Goal: Task Accomplishment & Management: Complete application form

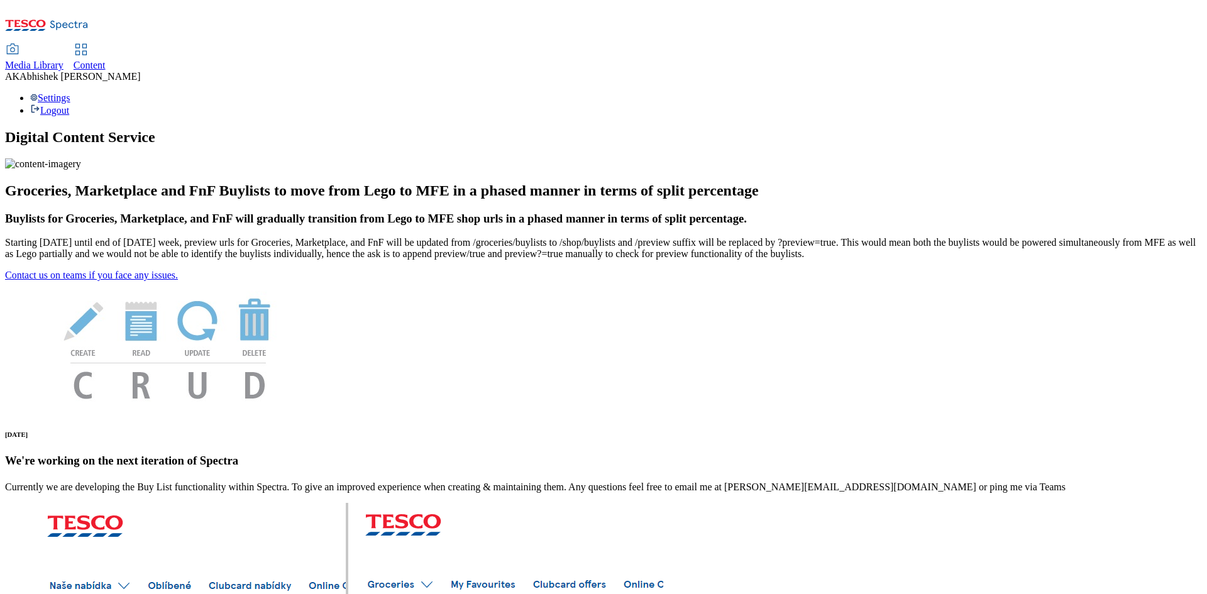
click at [106, 45] on link "Content" at bounding box center [90, 58] width 32 height 26
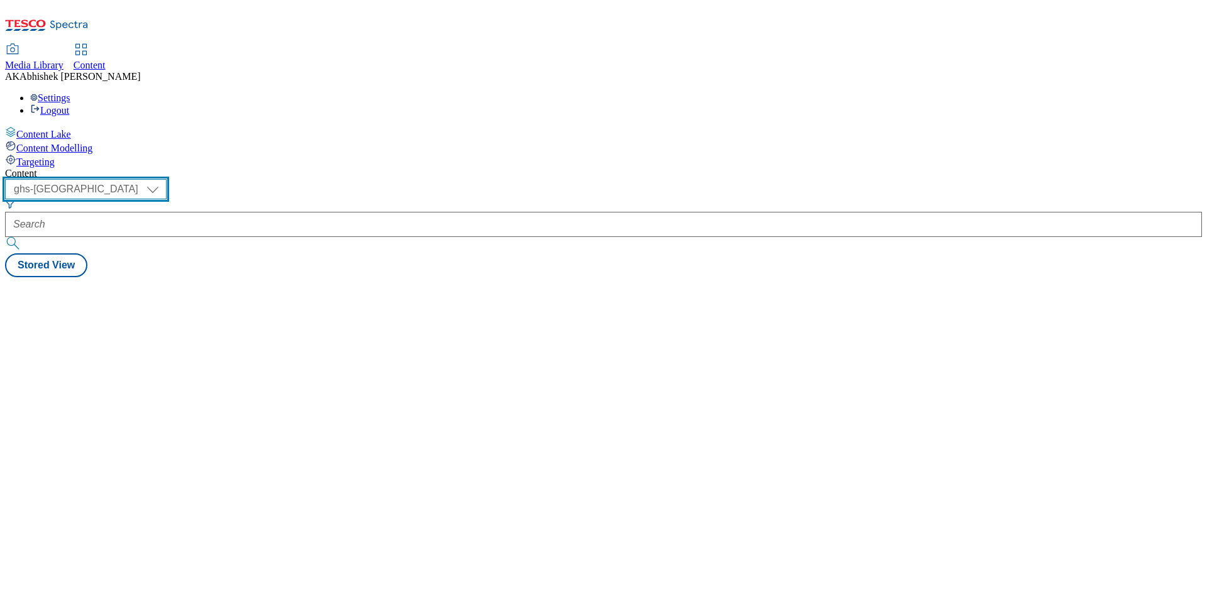
click at [167, 179] on select "ghs-roi ghs-uk" at bounding box center [86, 189] width 162 height 20
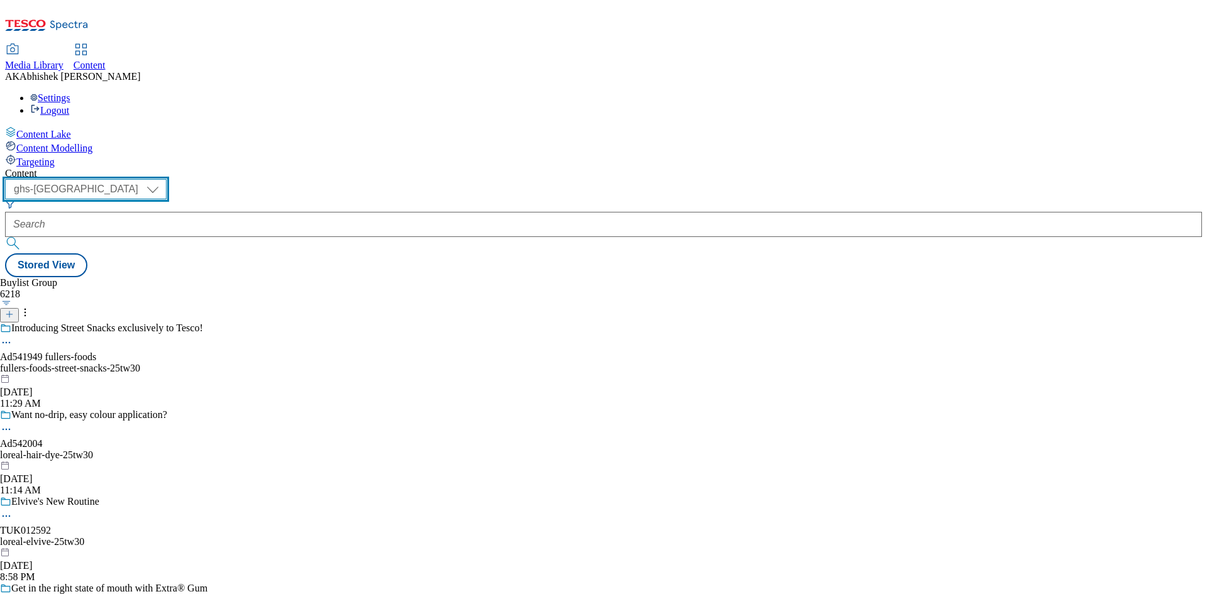
select select "ghs-roi"
click at [163, 179] on select "ghs-roi ghs-uk" at bounding box center [86, 189] width 162 height 20
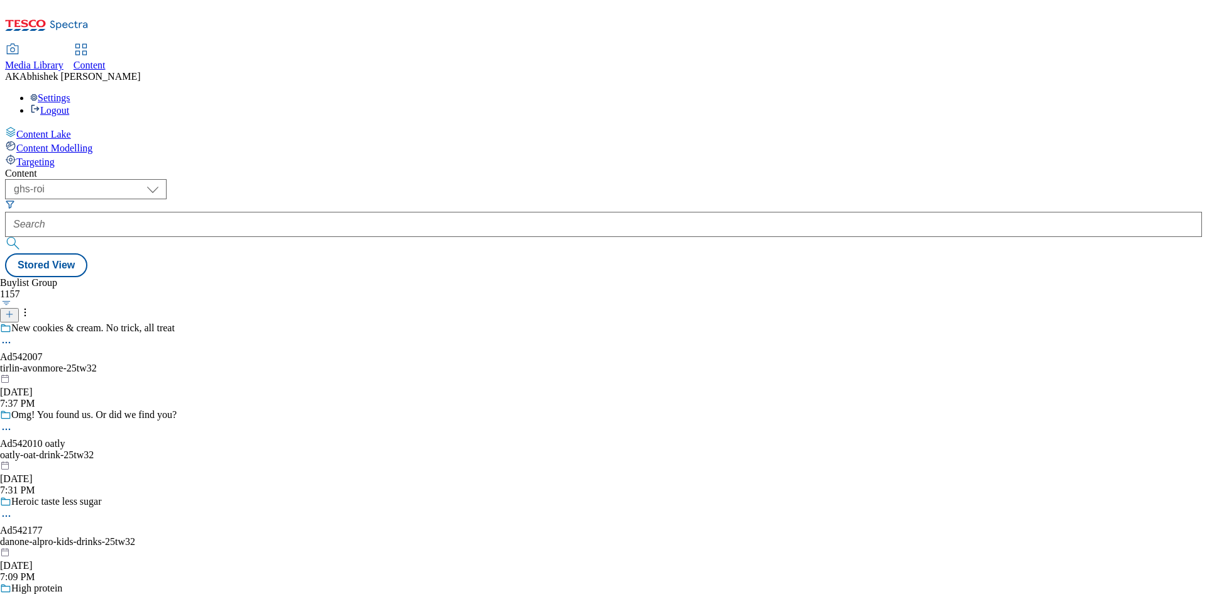
click at [14, 310] on icon at bounding box center [9, 314] width 9 height 9
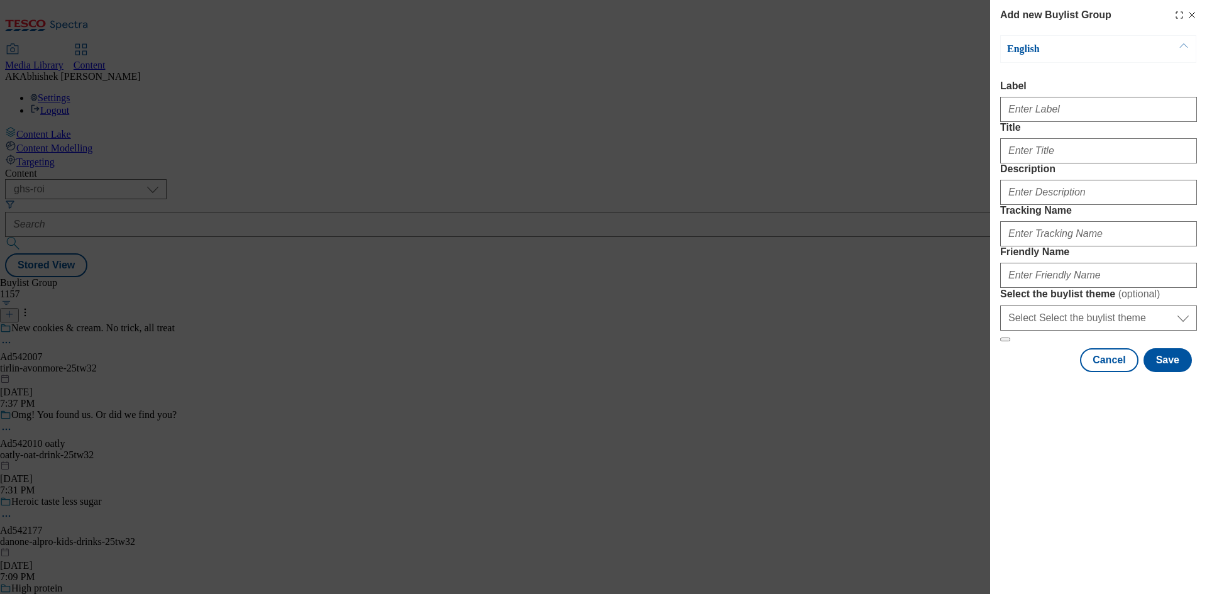
drag, startPoint x: 1100, startPoint y: 132, endPoint x: 1095, endPoint y: 125, distance: 9.1
click at [1100, 132] on form "Label Title Description Tracking Name Friendly Name Select the buylist theme ( …" at bounding box center [1098, 211] width 197 height 262
click at [1087, 118] on input "Label" at bounding box center [1098, 109] width 197 height 25
paste input "Abhishek.Kumar.ProcessTeam@dunnhumby.com"
click at [1095, 113] on input "AdAbhishek.Kumar.ProcessTeam@dunnhumby.com" at bounding box center [1098, 109] width 197 height 25
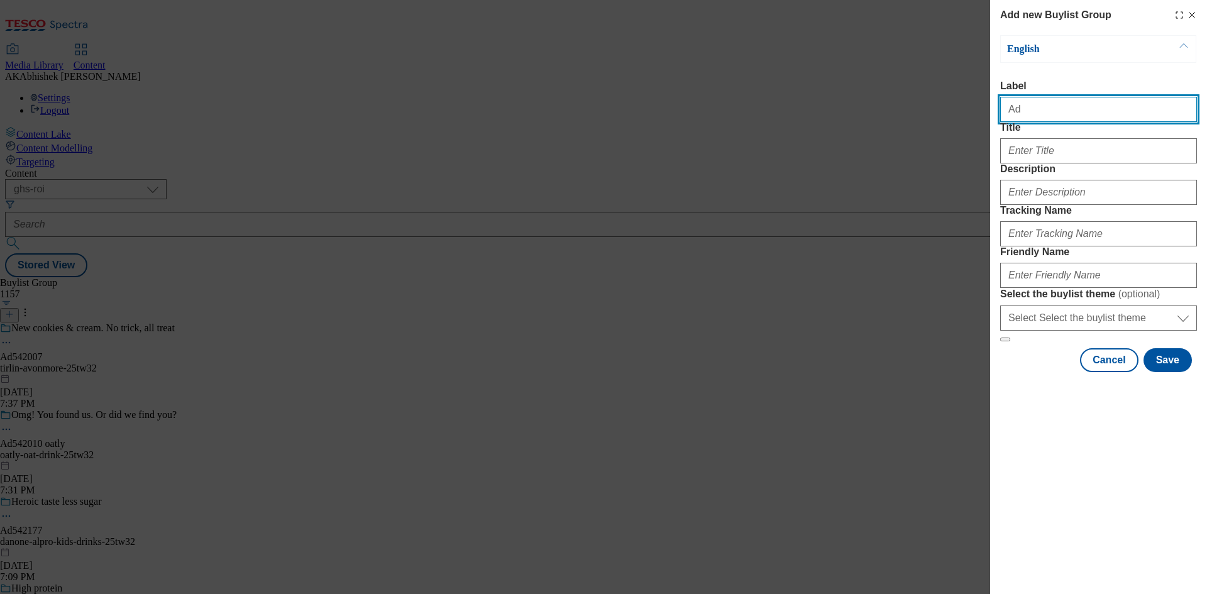
paste input "542043"
type input "Ad542043"
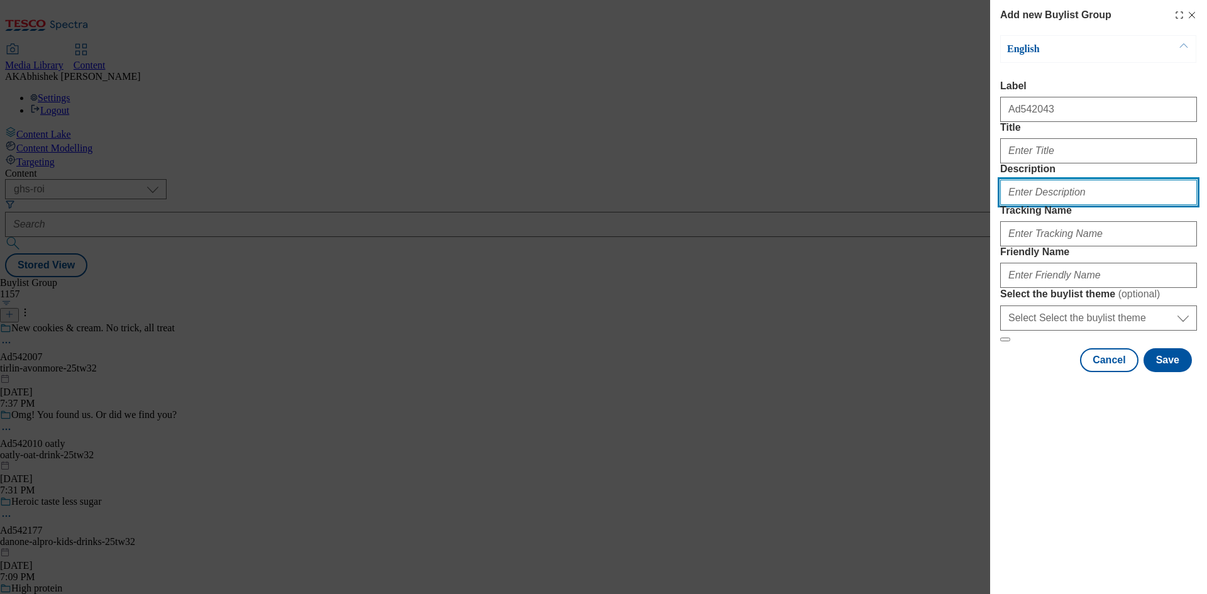
click at [1038, 205] on input "Description" at bounding box center [1098, 192] width 197 height 25
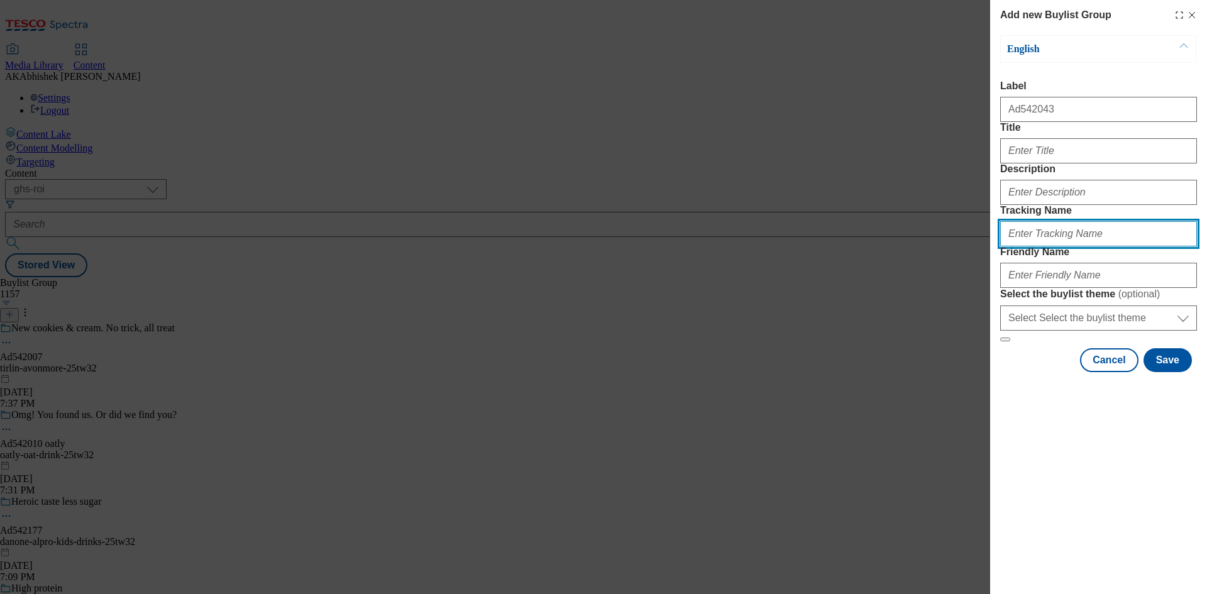
click at [1045, 246] on input "Tracking Name" at bounding box center [1098, 233] width 197 height 25
paste input "542043"
type input "DH_AD542043"
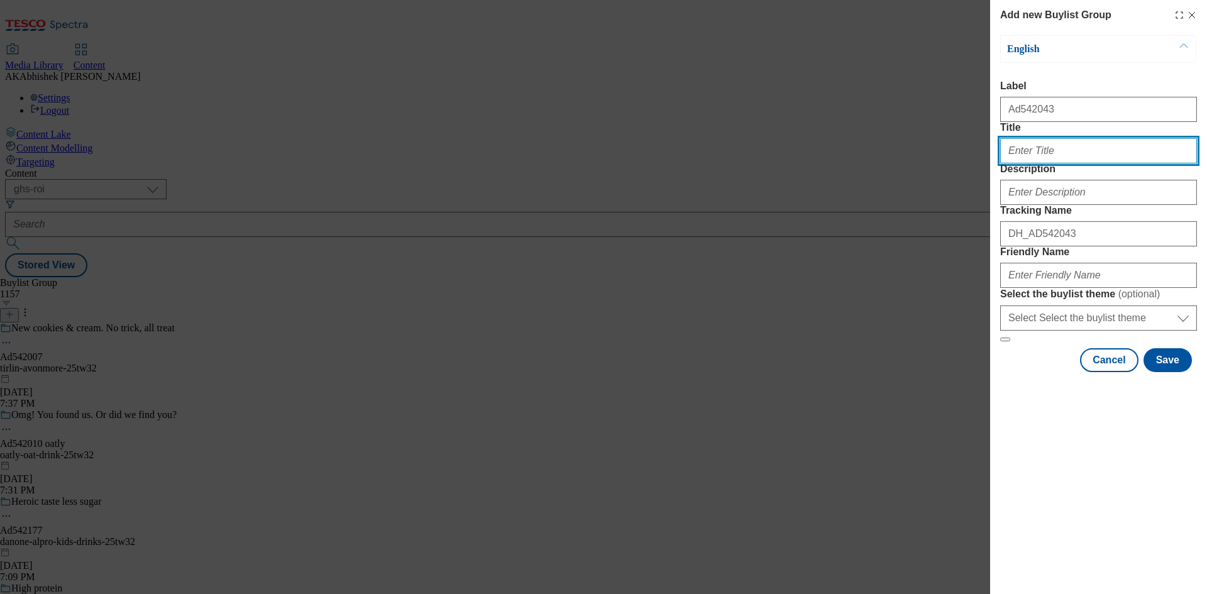
click at [1033, 163] on input "Title" at bounding box center [1098, 150] width 197 height 25
paste input "Happiness from the inside out"
type input "Happiness from the inside out"
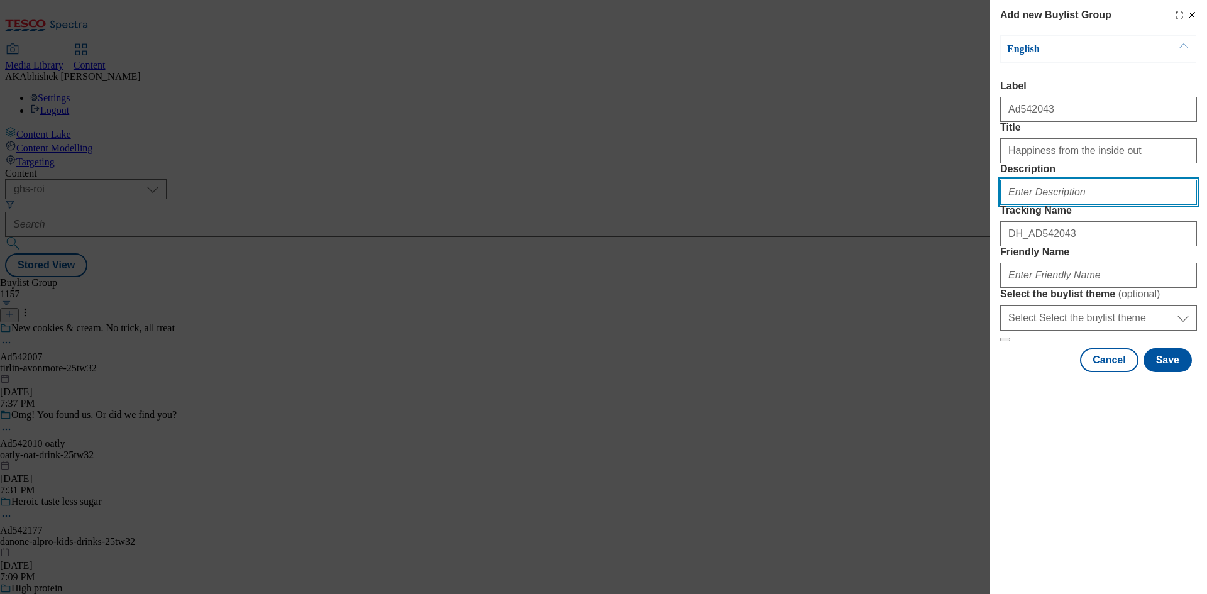
click at [1058, 205] on input "Description" at bounding box center [1098, 192] width 197 height 25
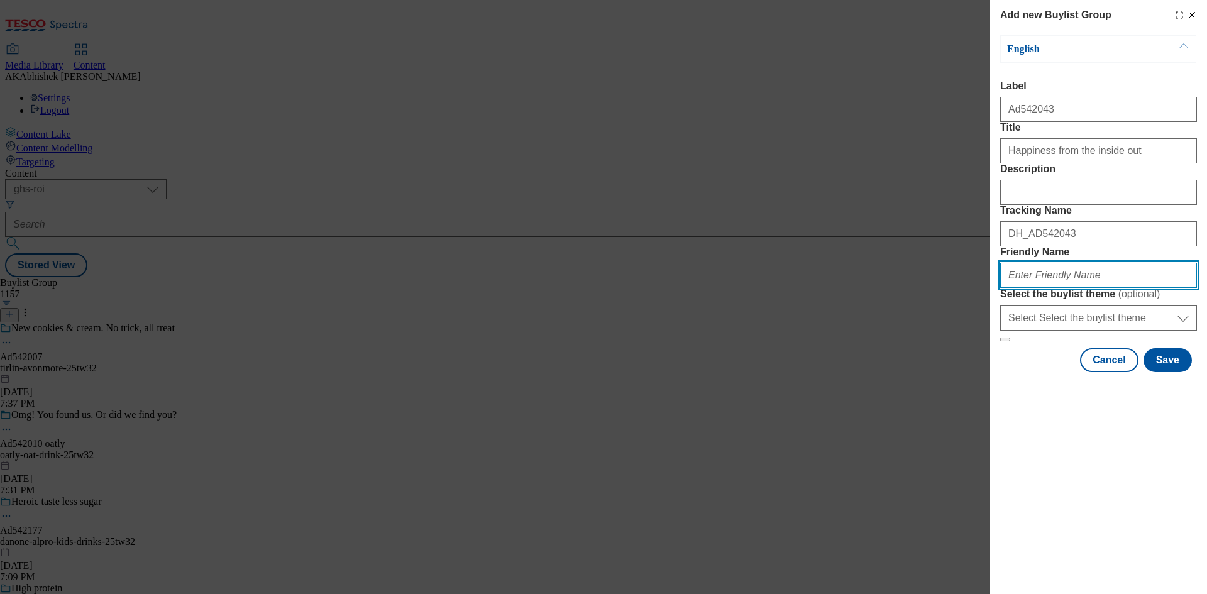
click at [1088, 288] on input "Friendly Name" at bounding box center [1098, 275] width 197 height 25
paste input "Happiness from the inside out"
type input "Happiness from the inside out"
paste input "GlenilenFarm"
click at [1038, 288] on input "GlenilenFarm" at bounding box center [1098, 275] width 197 height 25
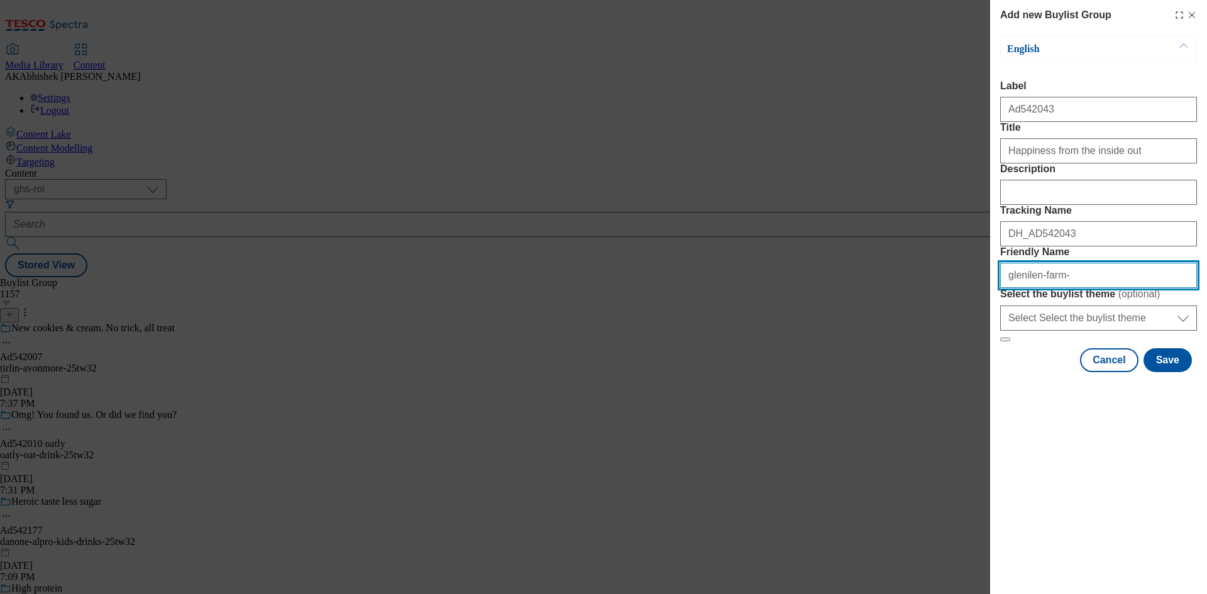
paste input "Yughurt"
click at [1060, 288] on input "glenilen-farm-Yughurt" at bounding box center [1098, 275] width 197 height 25
type input "glenilen-farm-yughurt-25tw32"
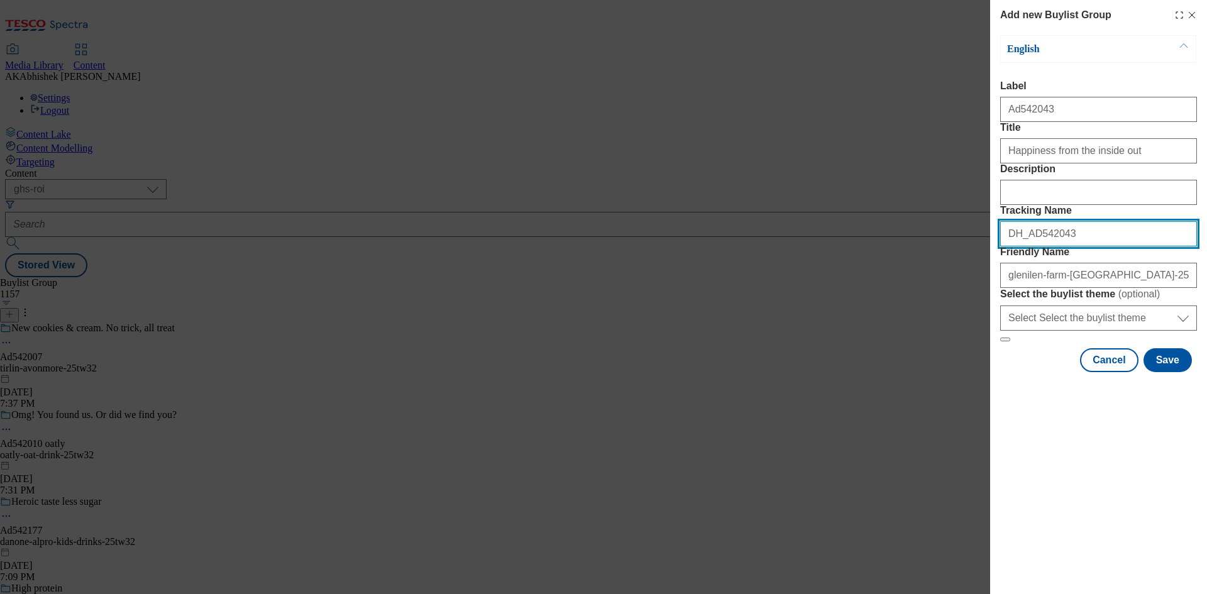
drag, startPoint x: 1072, startPoint y: 302, endPoint x: 936, endPoint y: 302, distance: 135.8
click at [939, 302] on div "Add new Buylist Group English Label Ad542043 Title Happiness from the inside ou…" at bounding box center [603, 297] width 1207 height 594
click at [1174, 372] on button "Save" at bounding box center [1168, 360] width 48 height 24
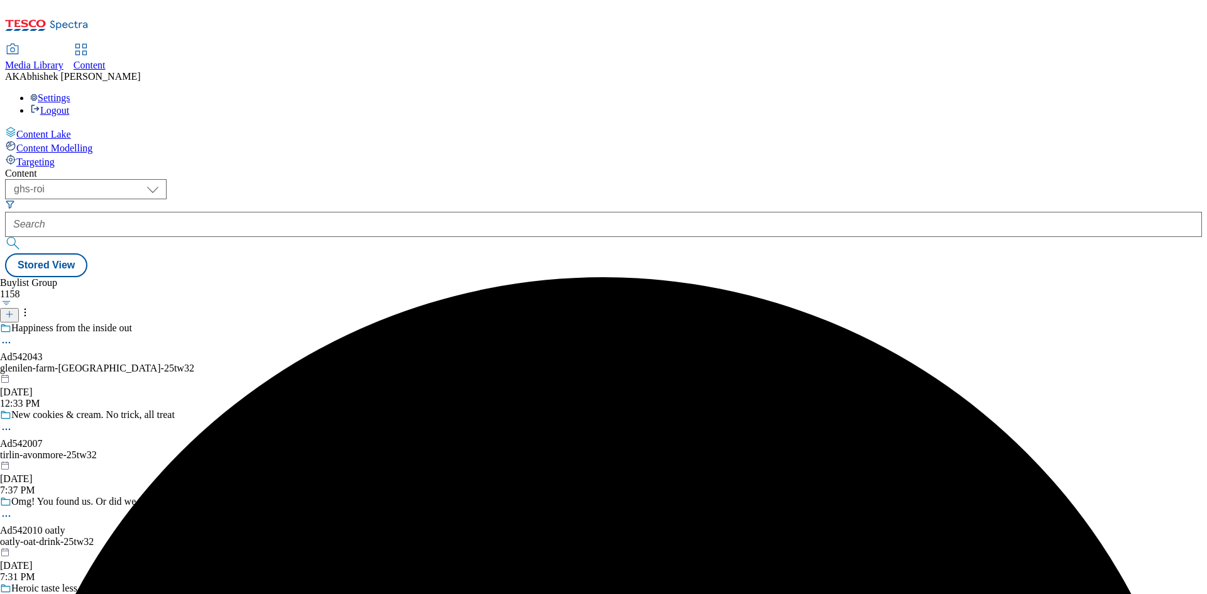
click at [194, 323] on div "Happiness from the inside out Ad542043 glenilen-farm-yughurt-25tw32 Sep 11, 202…" at bounding box center [97, 366] width 194 height 87
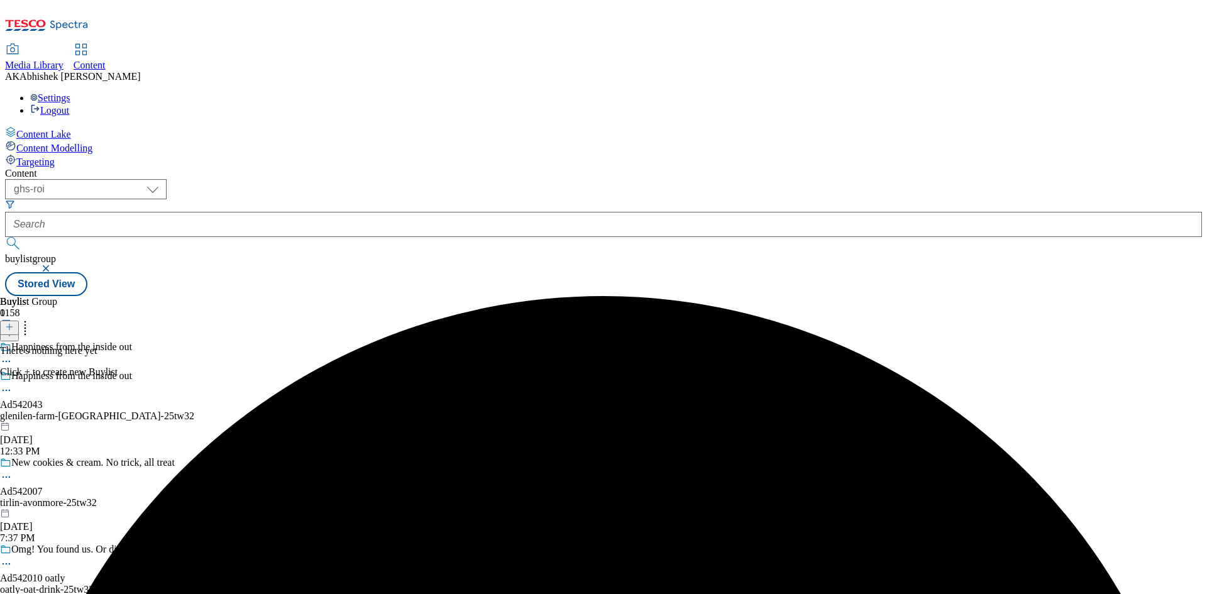
click at [194, 411] on div "glenilen-farm-yughurt-25tw32" at bounding box center [97, 416] width 194 height 11
click at [19, 321] on button at bounding box center [9, 328] width 19 height 14
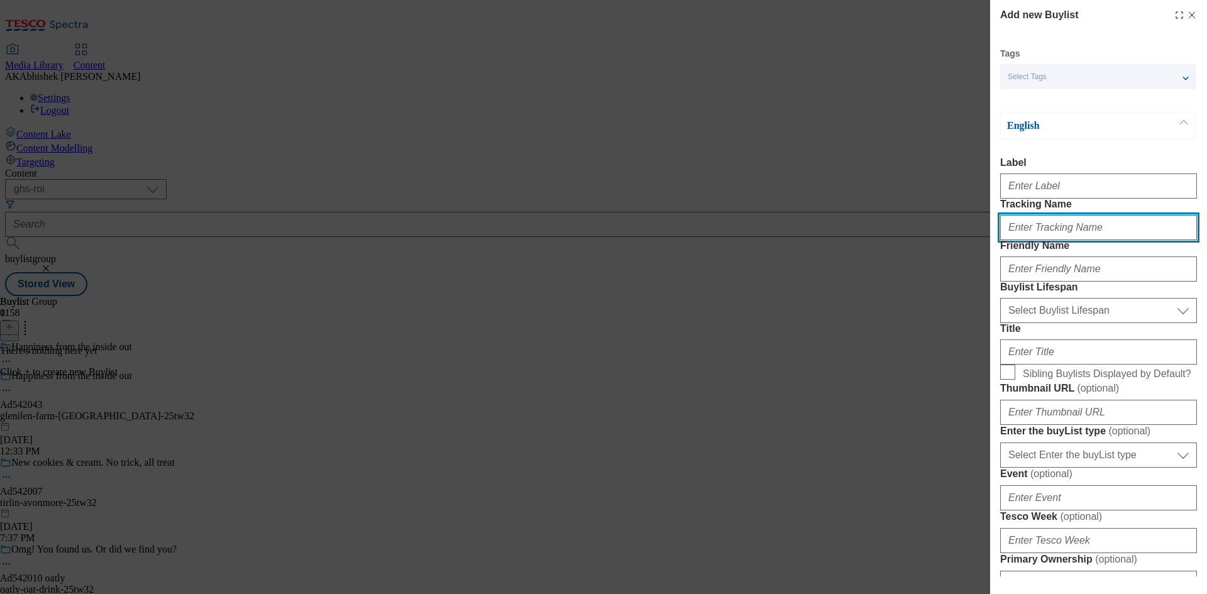
click at [1058, 240] on input "Tracking Name" at bounding box center [1098, 227] width 197 height 25
paste input "DH_AD542043"
click at [1037, 240] on input "DH_AD542043" at bounding box center [1098, 227] width 197 height 25
click at [1032, 240] on input "DH_AD542043" at bounding box center [1098, 227] width 197 height 25
type input "DH_AD542043"
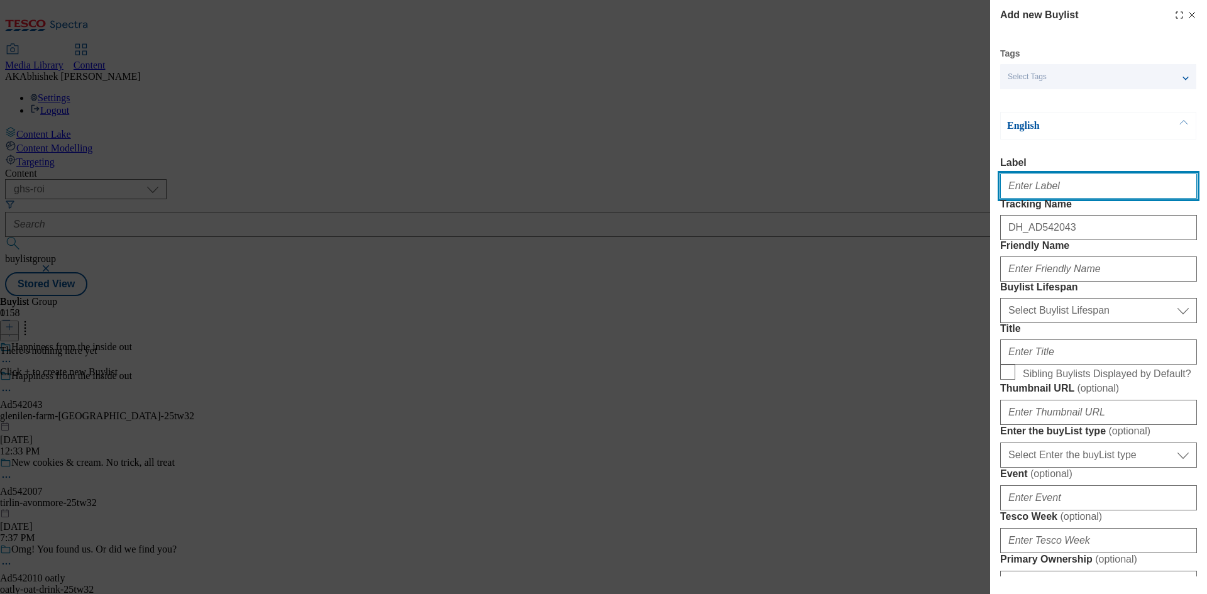
click at [1027, 188] on input "Label" at bounding box center [1098, 186] width 197 height 25
paste input "542043"
type input "Ad542043"
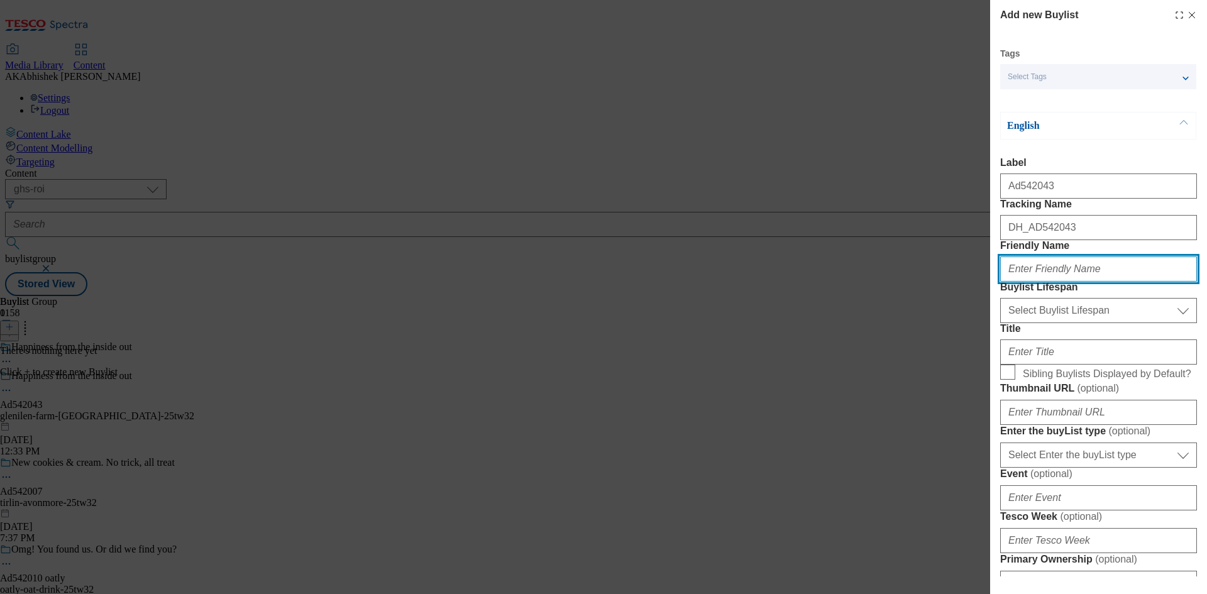
click at [1086, 282] on input "Friendly Name" at bounding box center [1098, 269] width 197 height 25
paste input "glenilen-farm"
type input "glenilen-farm"
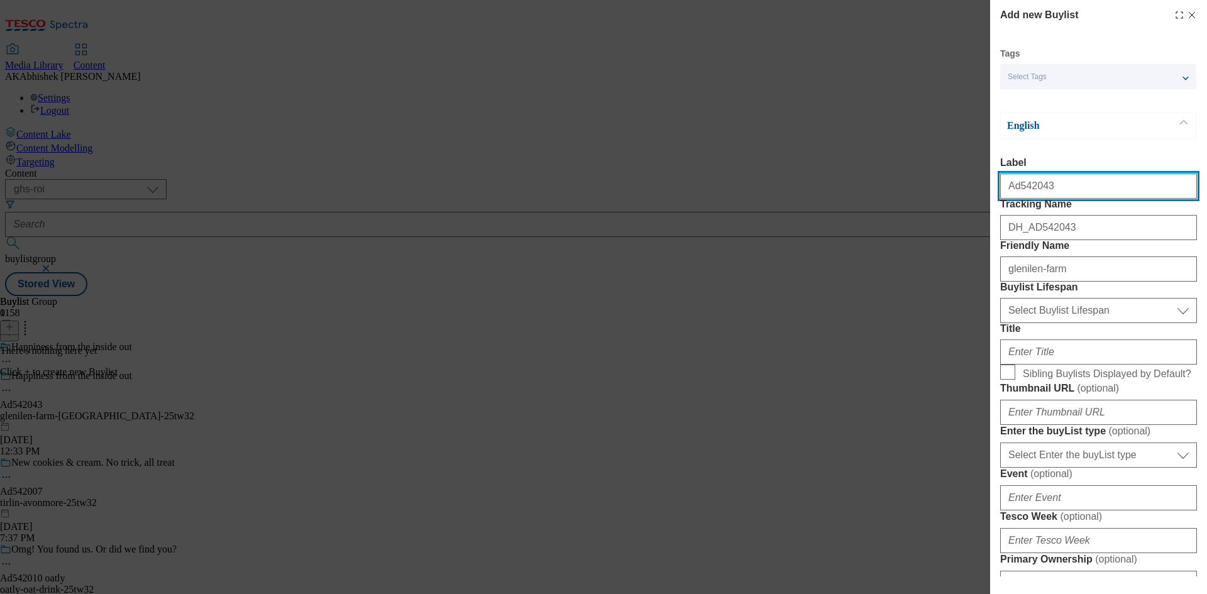
drag, startPoint x: 1018, startPoint y: 191, endPoint x: 1147, endPoint y: 191, distance: 128.9
click at [1146, 190] on input "Ad542043" at bounding box center [1098, 186] width 197 height 25
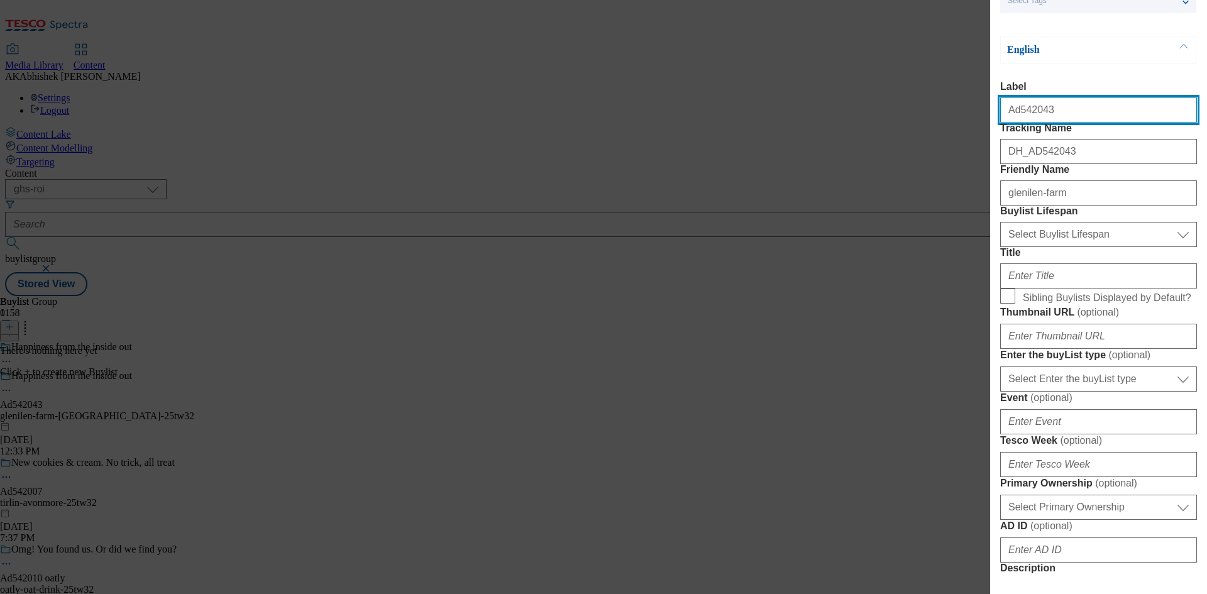
scroll to position [189, 0]
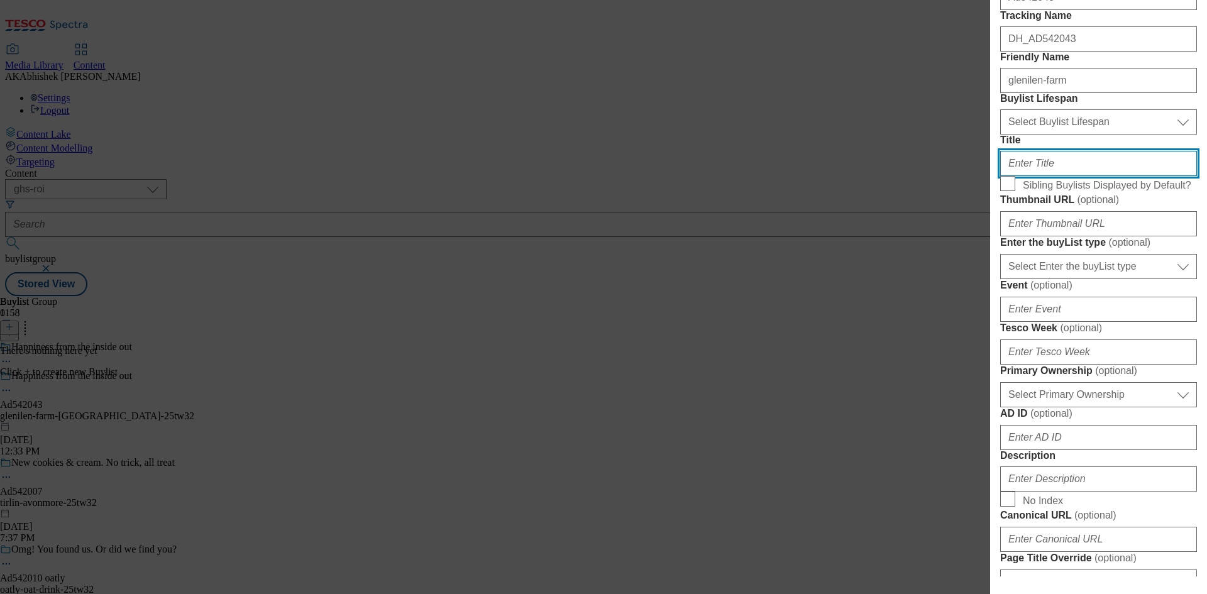
click at [1057, 176] on input "Title" at bounding box center [1098, 163] width 197 height 25
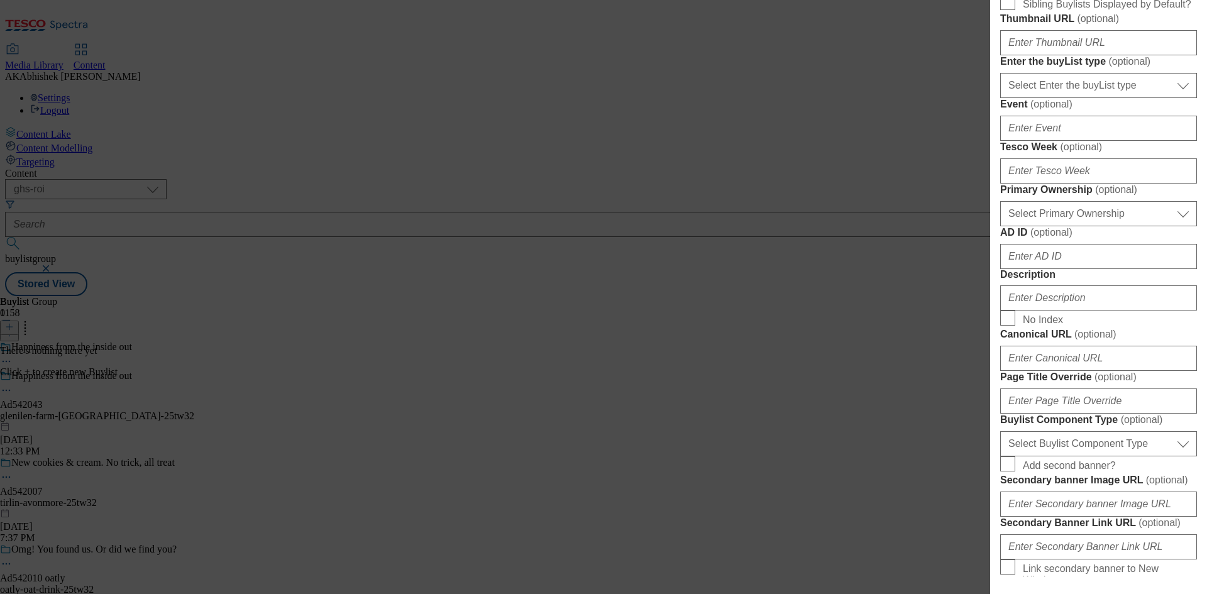
scroll to position [314, 0]
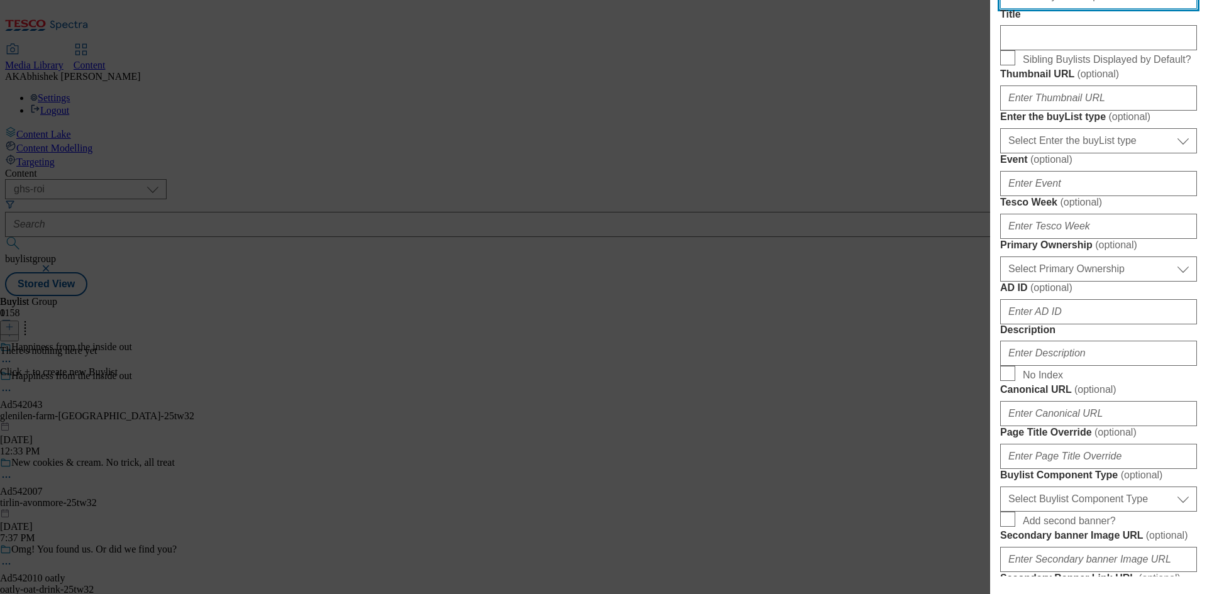
select select "tactical"
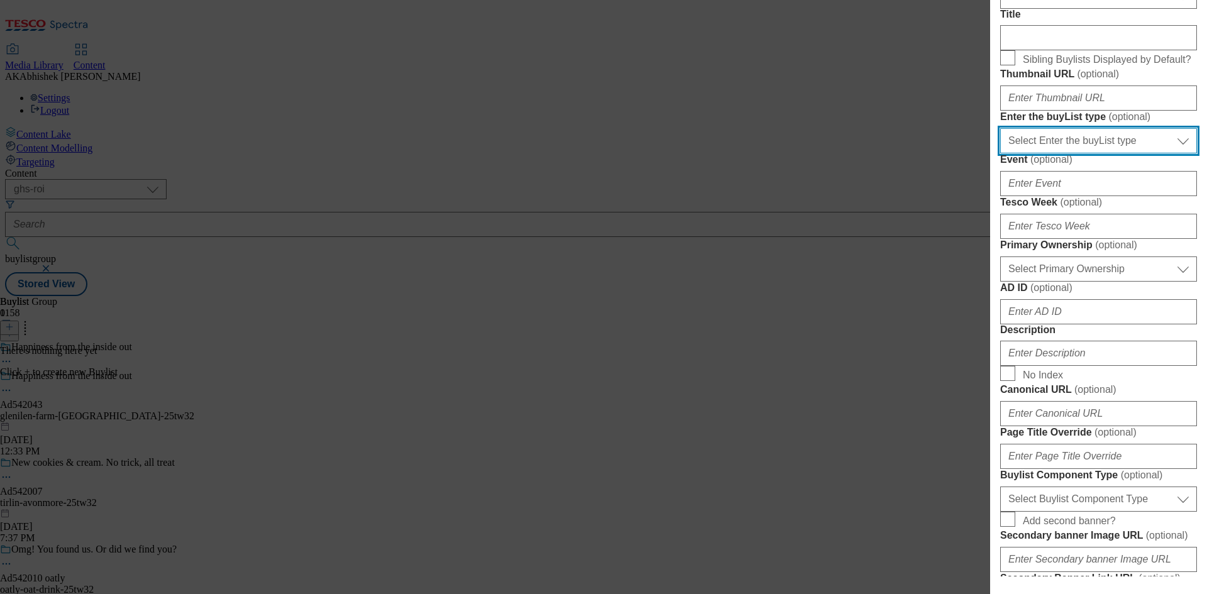
click at [1088, 153] on select "Select Enter the buyList type event supplier funded long term >4 weeks supplier…" at bounding box center [1098, 140] width 197 height 25
select select "supplier funded short term 1-3 weeks"
click at [1000, 153] on select "Select Enter the buyList type event supplier funded long term >4 weeks supplier…" at bounding box center [1098, 140] width 197 height 25
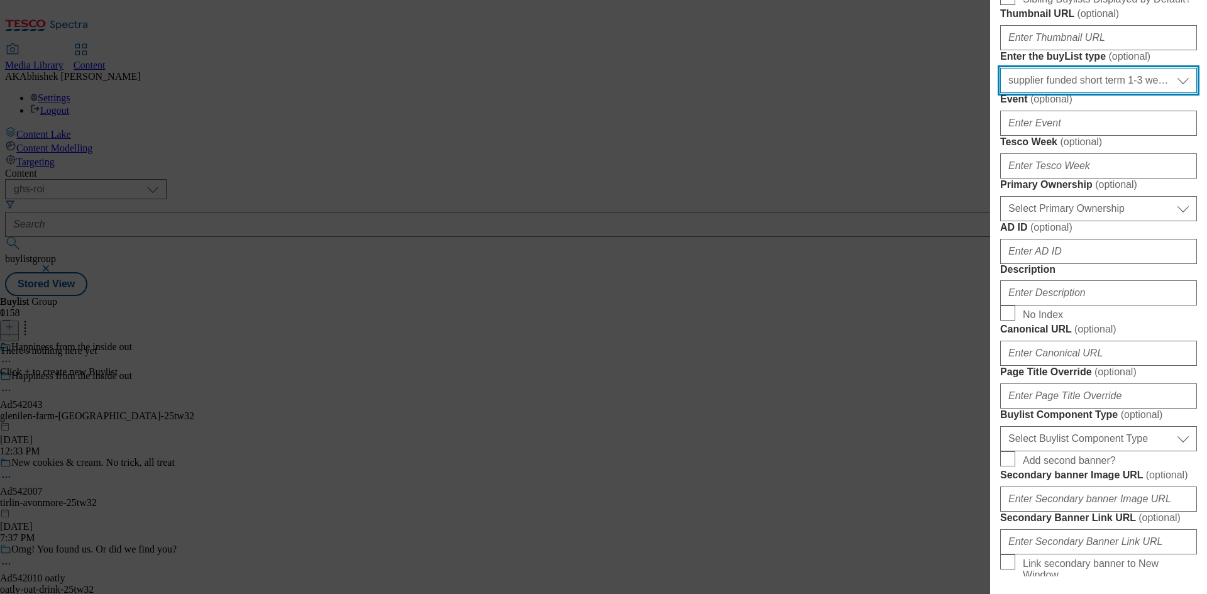
scroll to position [440, 0]
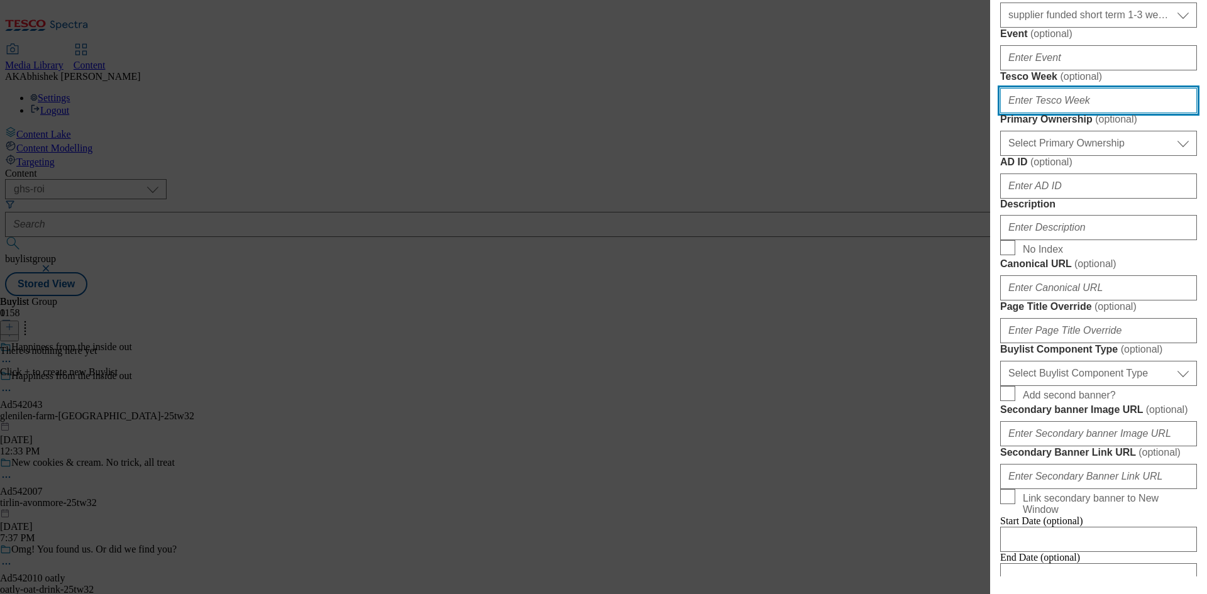
click at [1060, 113] on input "Tesco Week ( optional )" at bounding box center [1098, 100] width 197 height 25
type input "32"
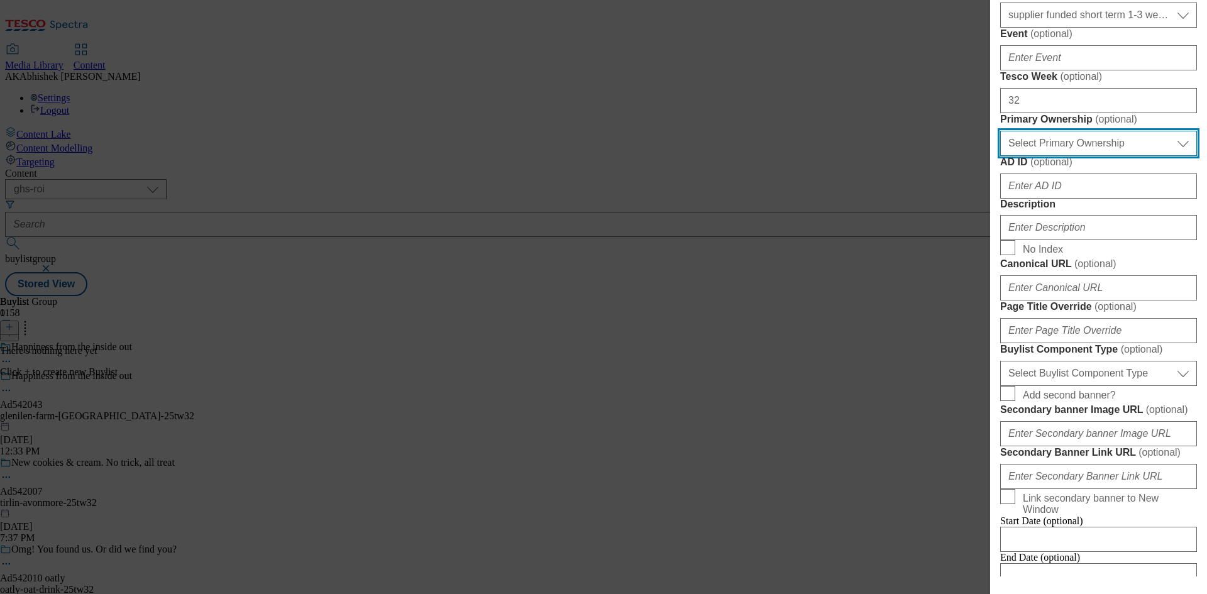
click at [1082, 156] on select "Select Primary Ownership tesco dunnhumby" at bounding box center [1098, 143] width 197 height 25
select select "dunnhumby"
click at [1000, 156] on select "Select Primary Ownership tesco dunnhumby" at bounding box center [1098, 143] width 197 height 25
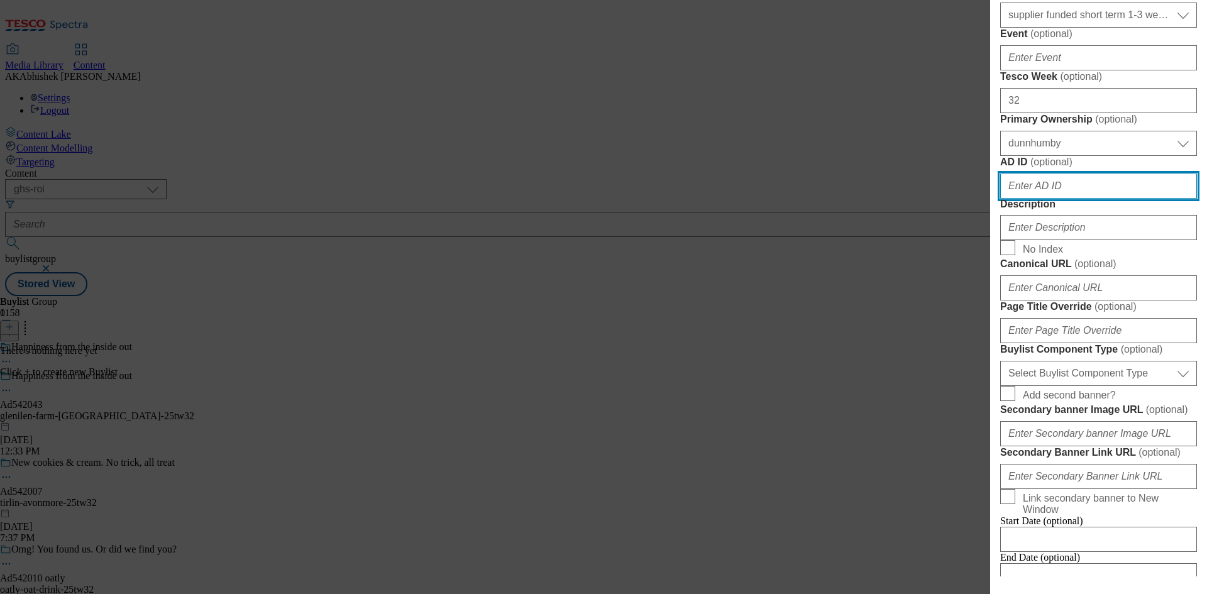
click at [1077, 199] on input "AD ID ( optional )" at bounding box center [1098, 186] width 197 height 25
paste input "542043"
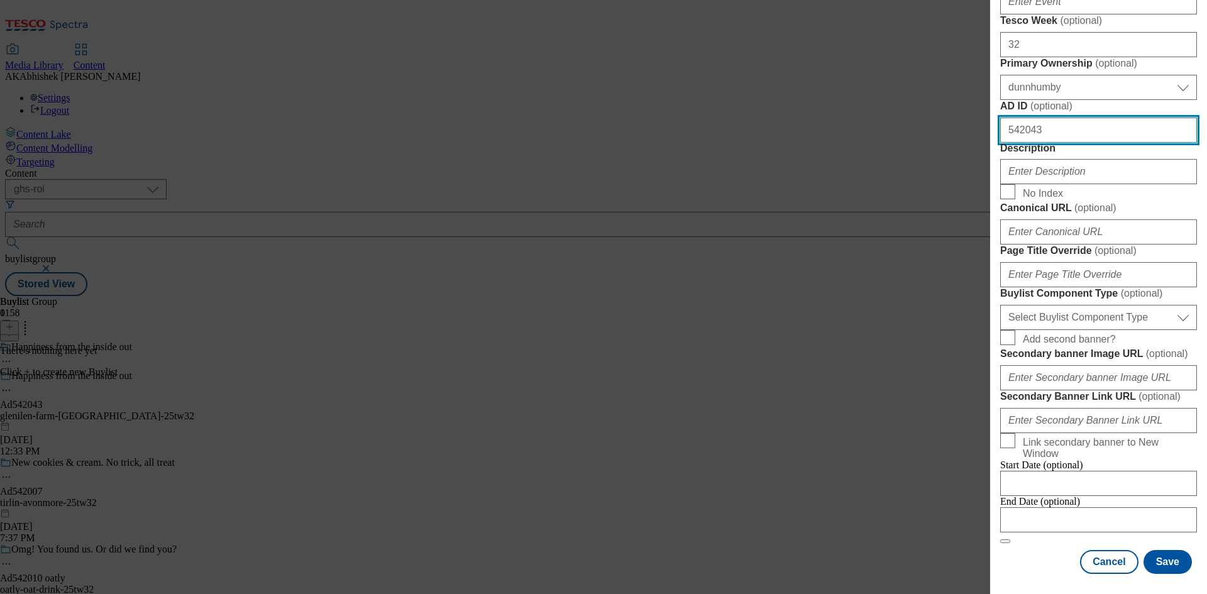
type input "542043"
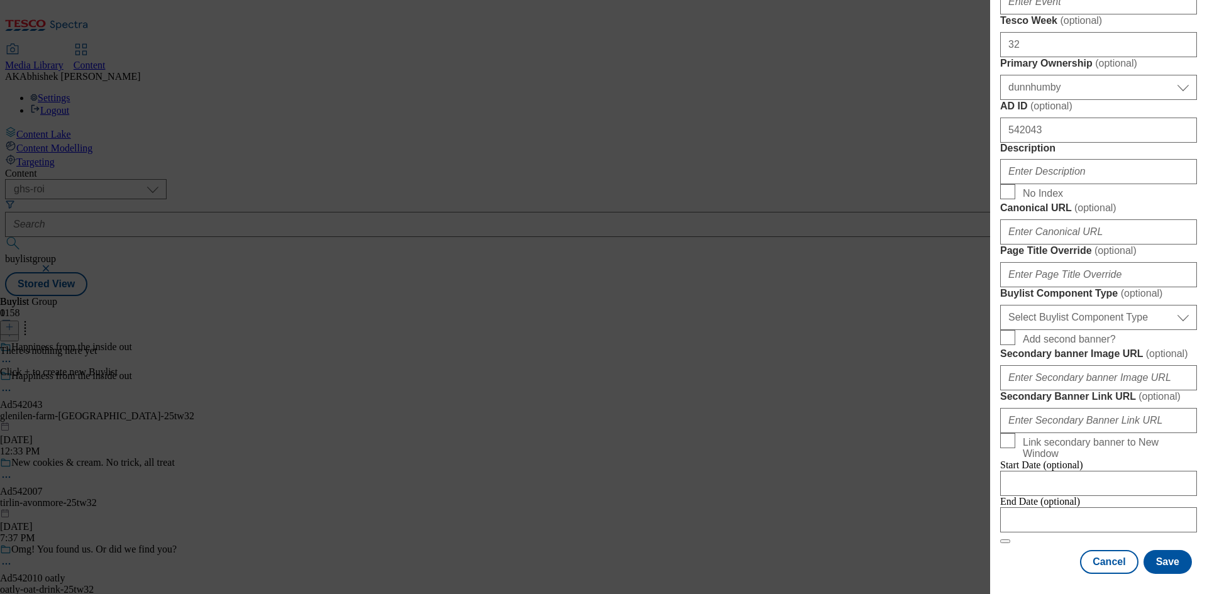
click at [1068, 175] on div "Modal" at bounding box center [1098, 169] width 197 height 30
click at [1060, 160] on input "Description" at bounding box center [1098, 171] width 197 height 25
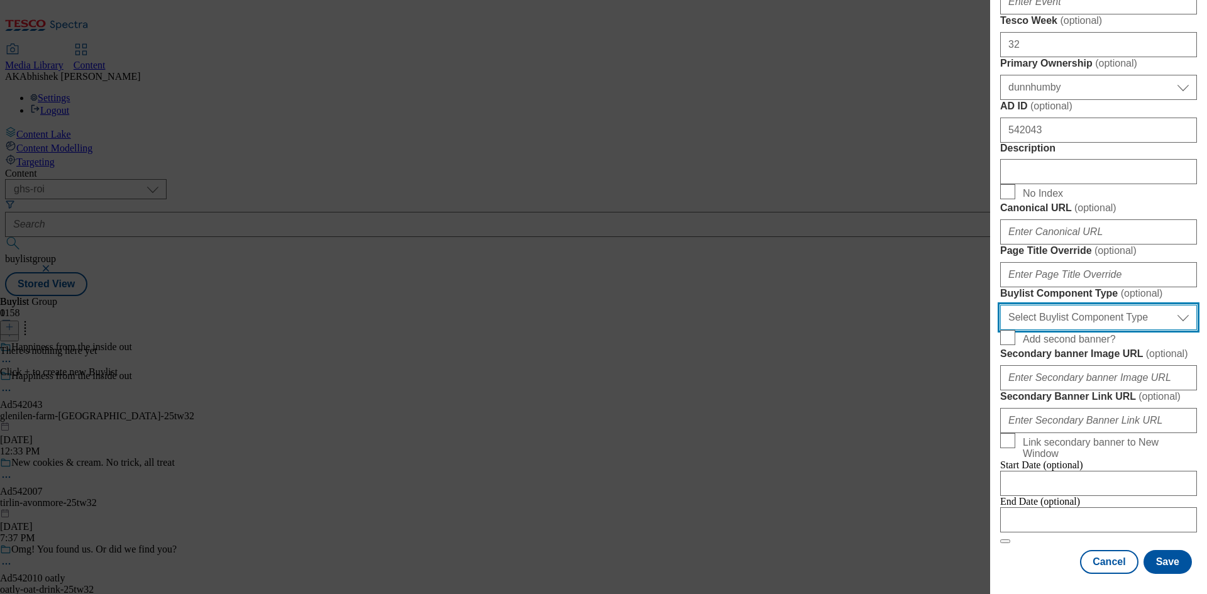
click at [1097, 305] on select "Select Buylist Component Type Banner Competition Header Meal" at bounding box center [1098, 317] width 197 height 25
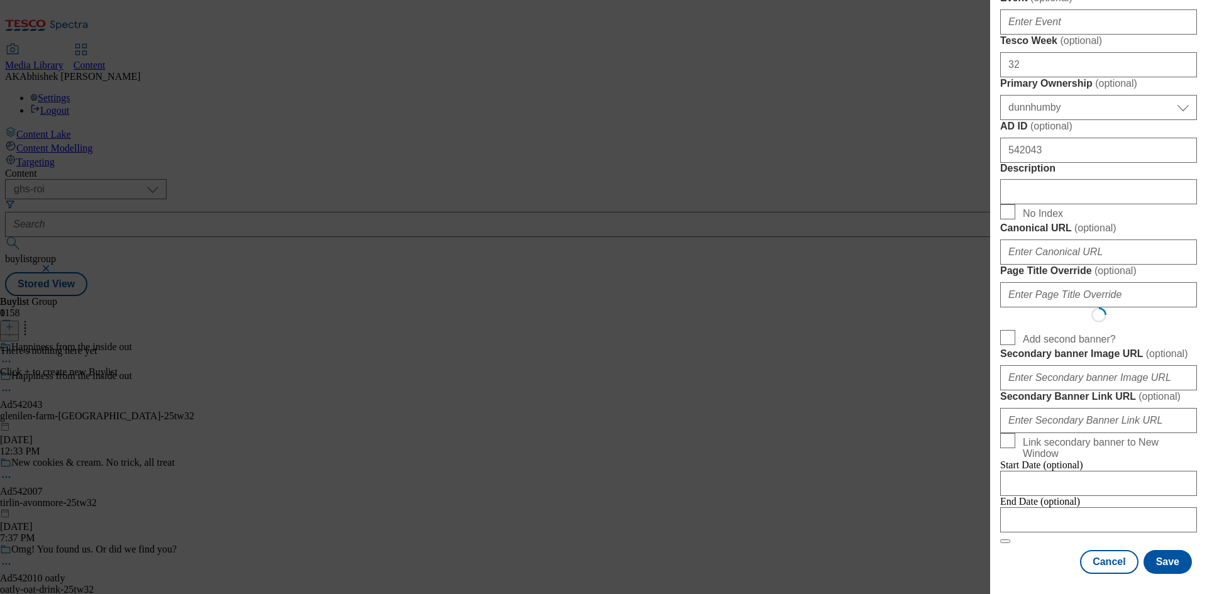
scroll to position [0, 0]
select select "Banner"
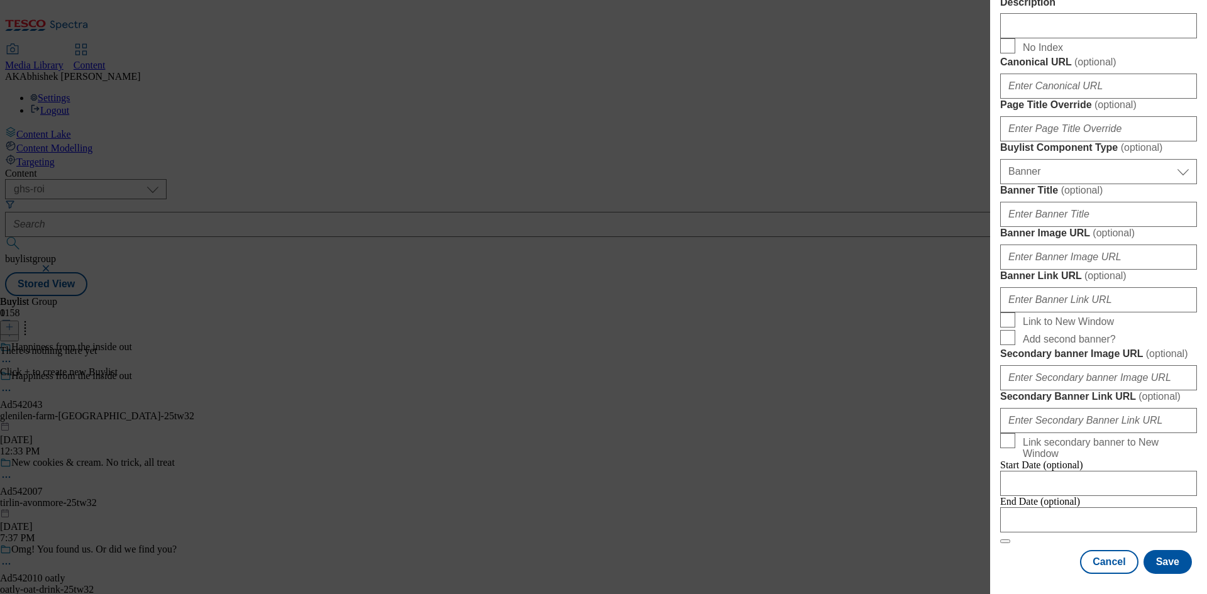
scroll to position [1179, 0]
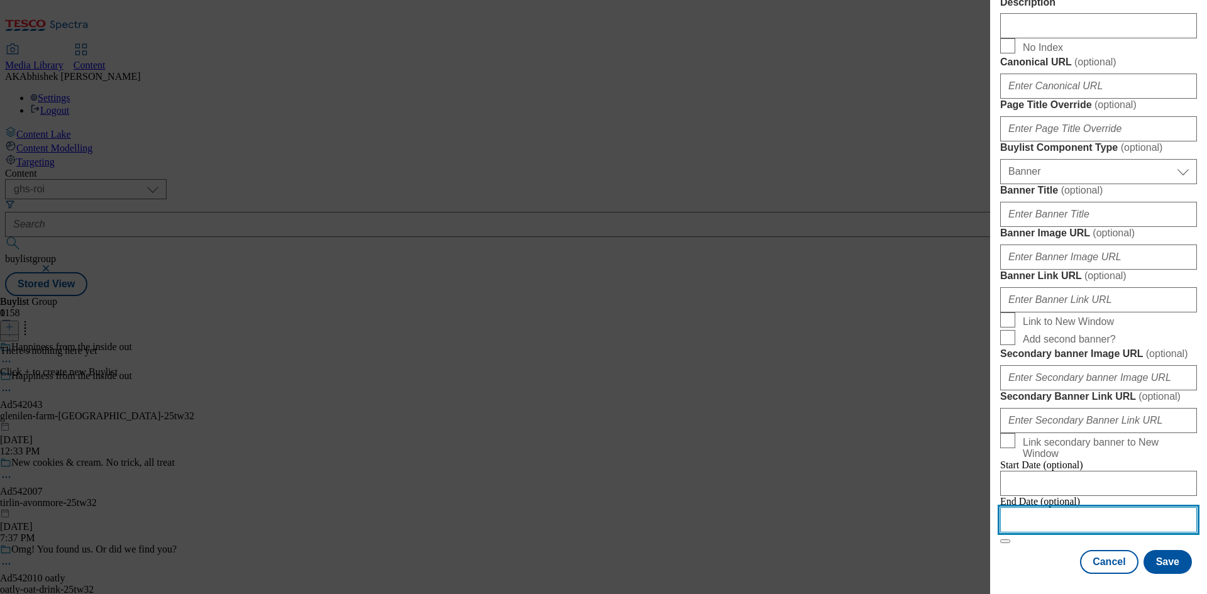
click at [1142, 507] on input "Modal" at bounding box center [1098, 519] width 197 height 25
select select "2025"
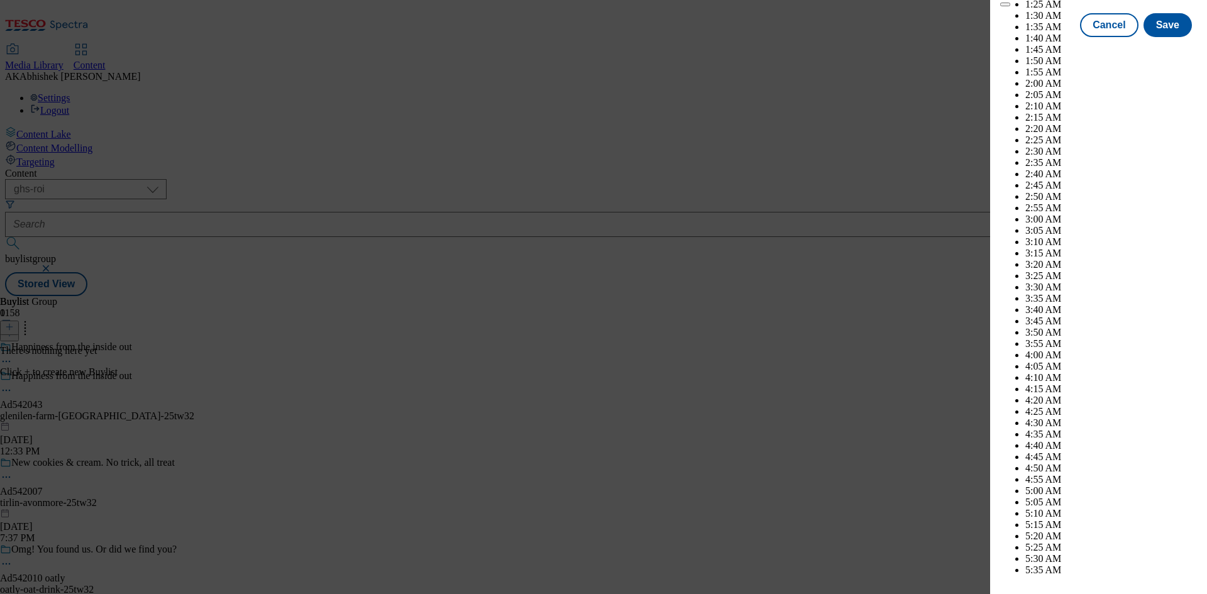
scroll to position [3479, 0]
select select "December"
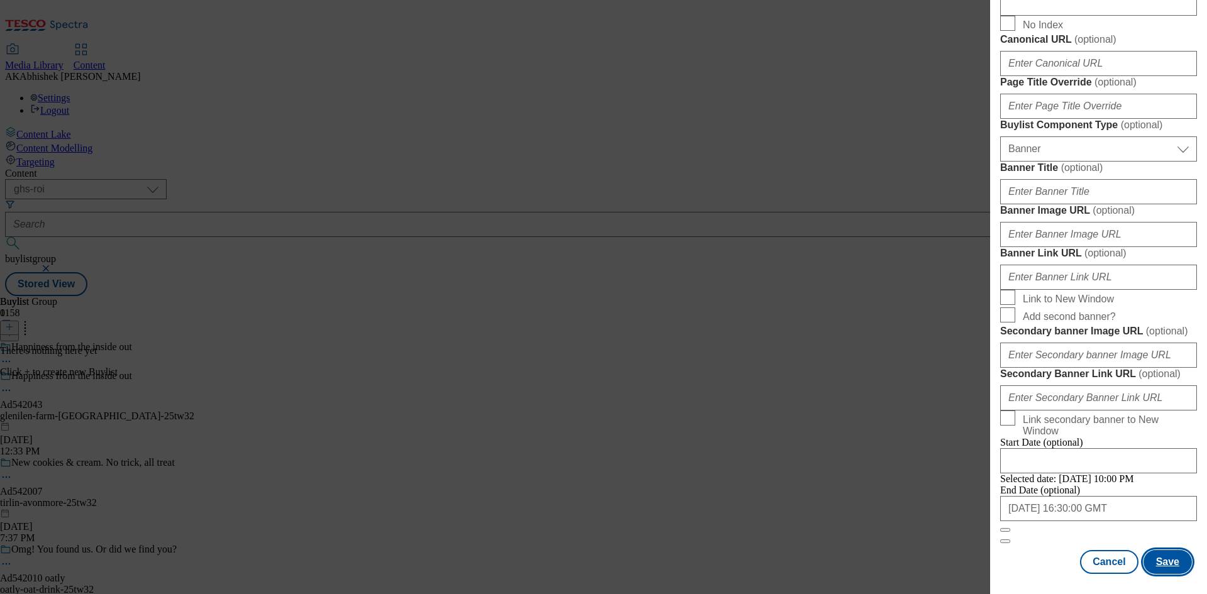
click at [1153, 560] on button "Save" at bounding box center [1168, 562] width 48 height 24
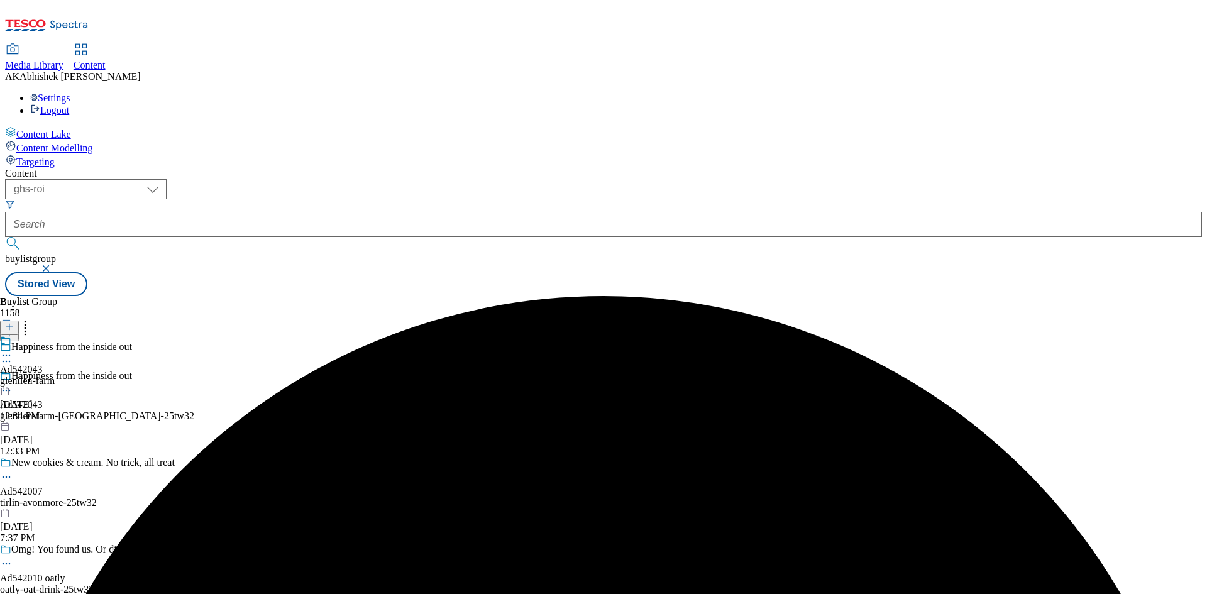
click at [55, 375] on div "glenilen-farm" at bounding box center [27, 380] width 55 height 11
click at [19, 321] on button at bounding box center [9, 328] width 19 height 14
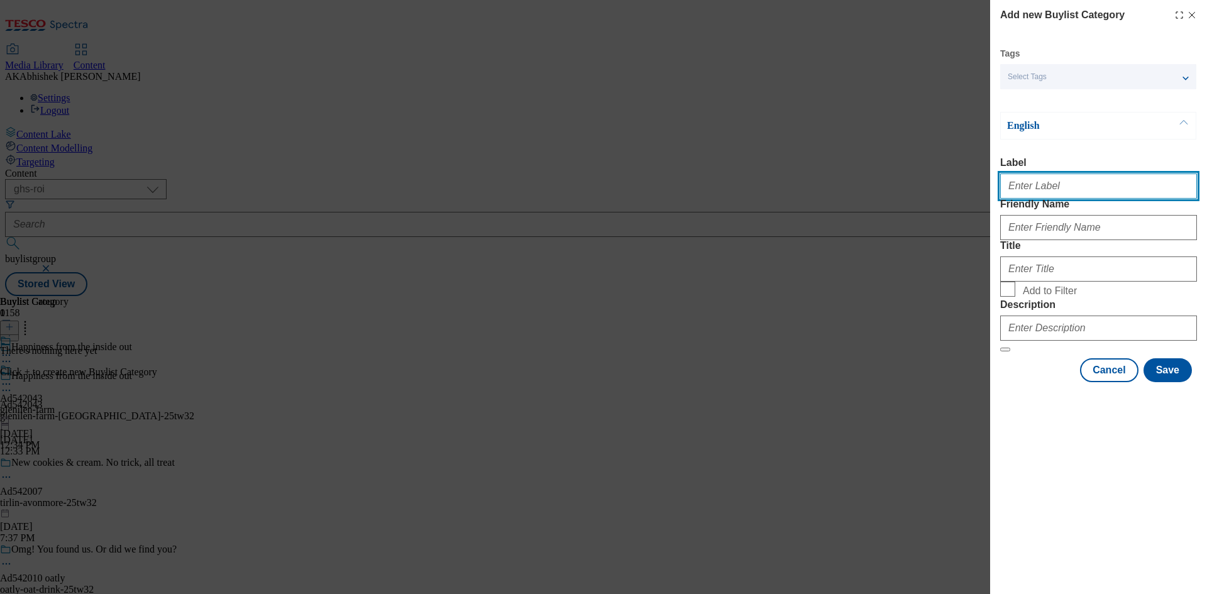
click at [1045, 191] on input "Label" at bounding box center [1098, 186] width 197 height 25
paste input "542043"
type input "Ad542043"
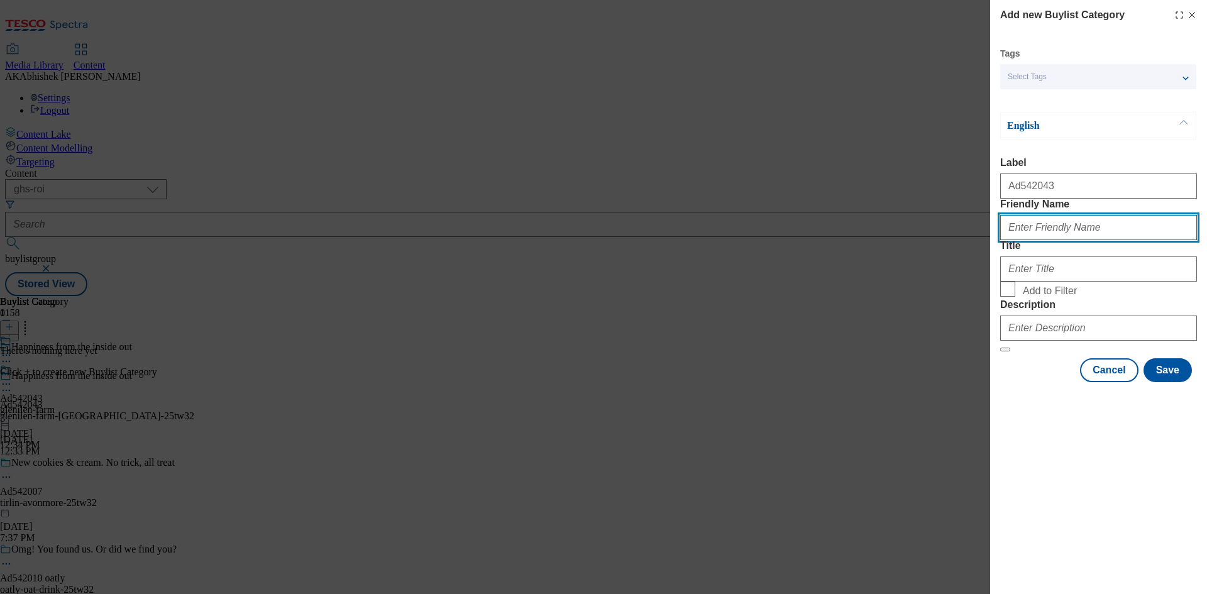
paste input "glenilen-farm-yughurt-"
drag, startPoint x: 1056, startPoint y: 253, endPoint x: 928, endPoint y: 251, distance: 128.3
click at [928, 251] on div "Add new Buylist Category Tags Select Tags fnf marketplace whoosh ghs English La…" at bounding box center [603, 297] width 1207 height 594
type input "glenilen-farm-yughurt"
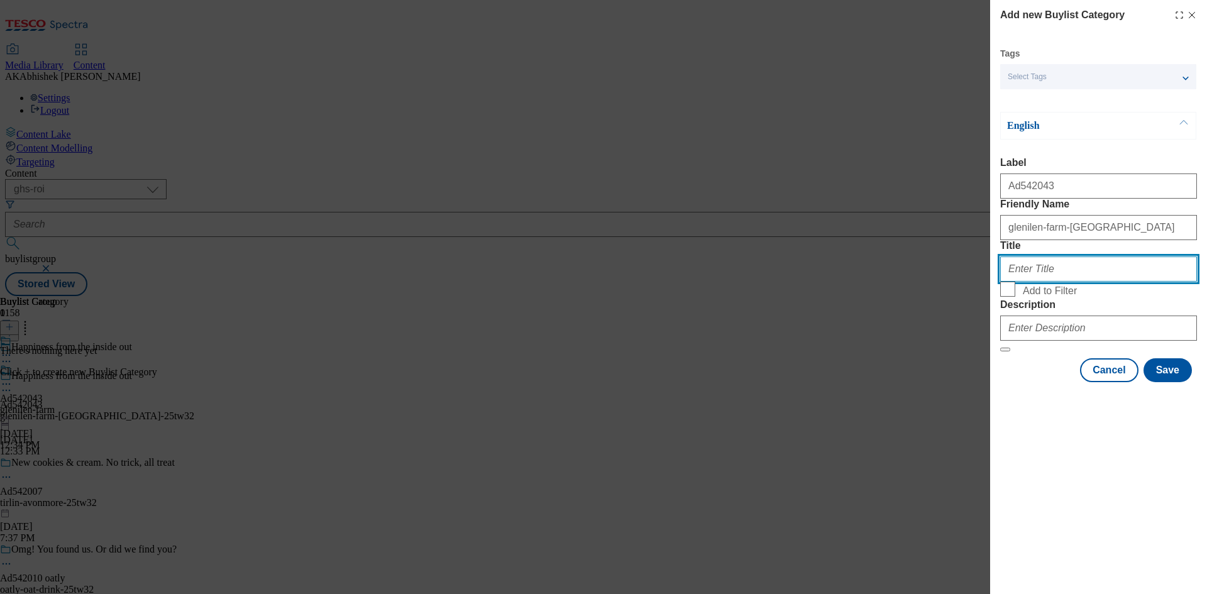
click at [1102, 282] on input "Title" at bounding box center [1098, 269] width 197 height 25
paste input "glenilen-farm"
click at [1011, 282] on input "glenilen-farm" at bounding box center [1098, 269] width 197 height 25
type input "Glenilen Farm"
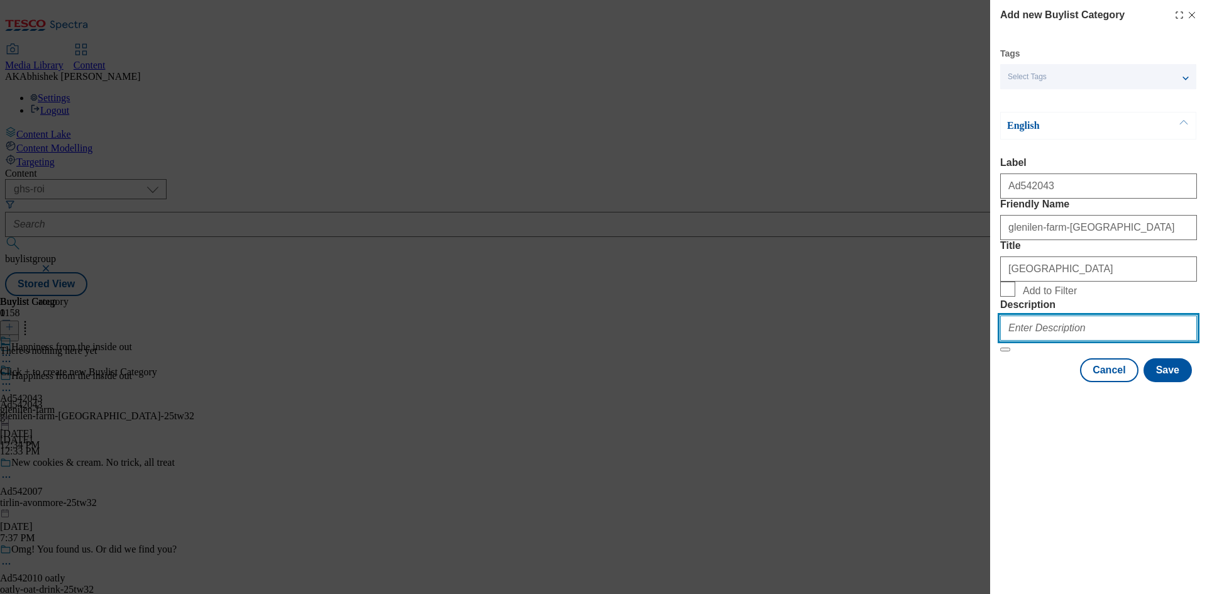
drag, startPoint x: 1082, startPoint y: 404, endPoint x: 1127, endPoint y: 418, distance: 47.3
click at [1082, 341] on input "Description" at bounding box center [1098, 328] width 197 height 25
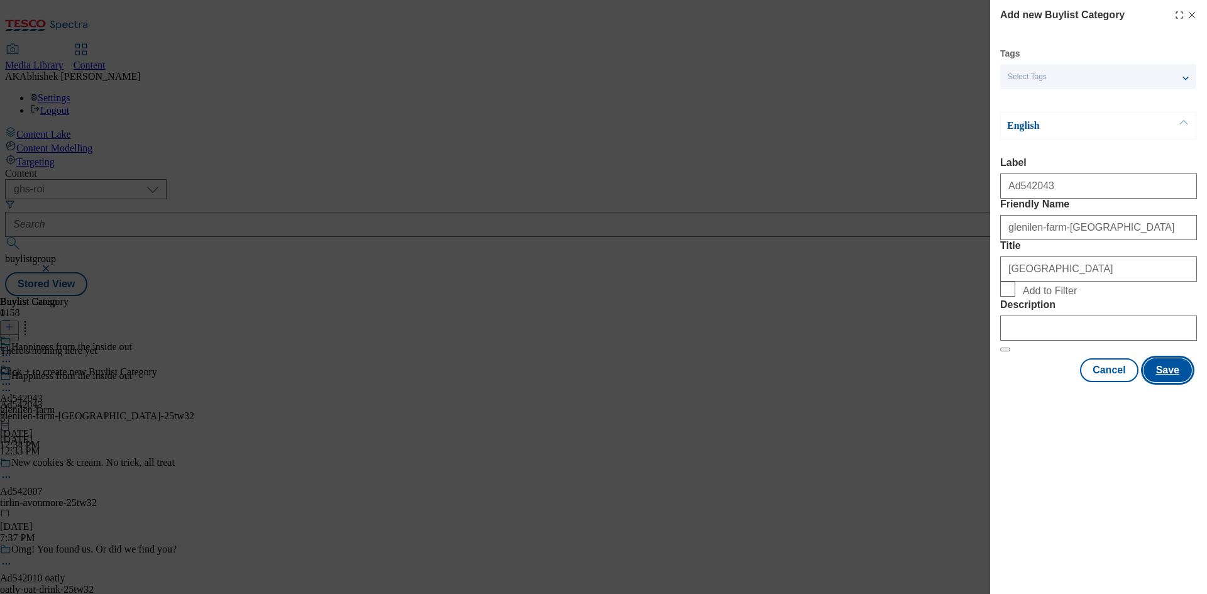
click at [1173, 382] on button "Save" at bounding box center [1168, 370] width 48 height 24
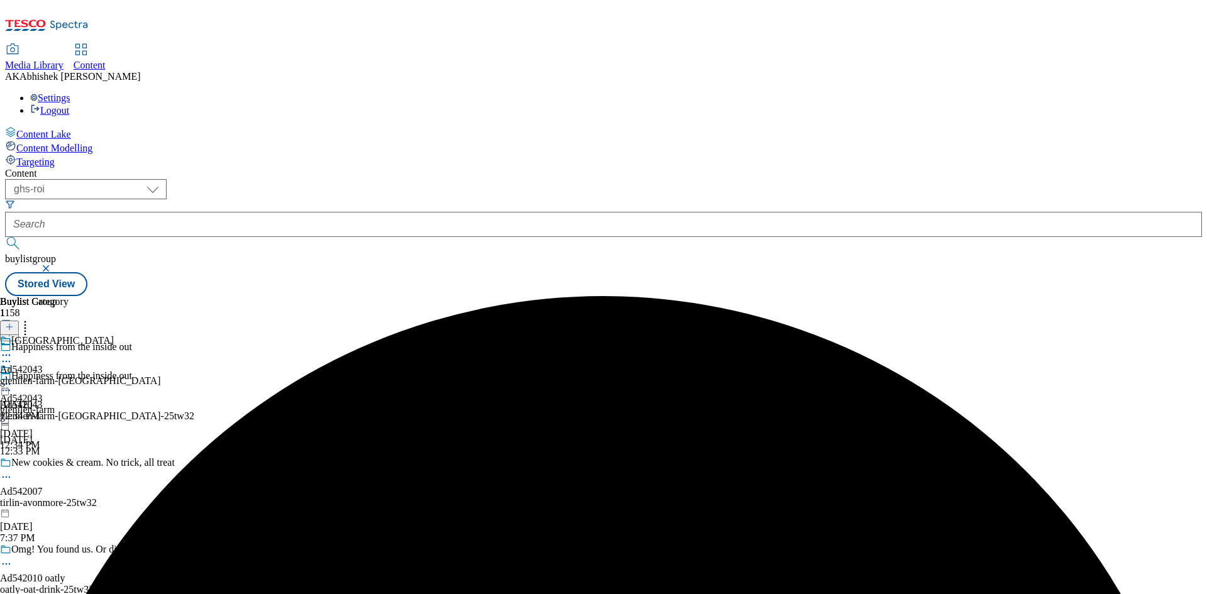
click at [161, 375] on div "glenilen-farm-yughurt" at bounding box center [80, 380] width 161 height 11
click at [161, 404] on div "glenilen-farm-yughurt" at bounding box center [80, 409] width 161 height 11
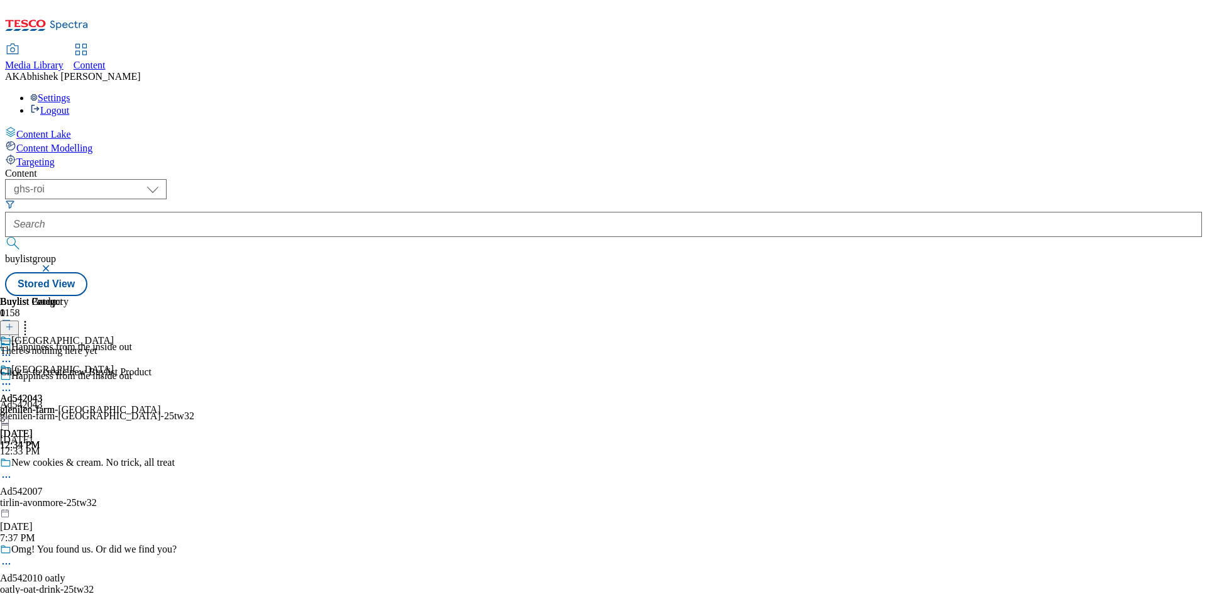
click at [55, 364] on div "Ad542043 glenilen-farm Sep 11, 2025 12:34 PM" at bounding box center [27, 407] width 55 height 87
click at [161, 404] on div "glenilen-farm-yughurt" at bounding box center [80, 409] width 161 height 11
click at [13, 327] on line at bounding box center [9, 327] width 6 height 0
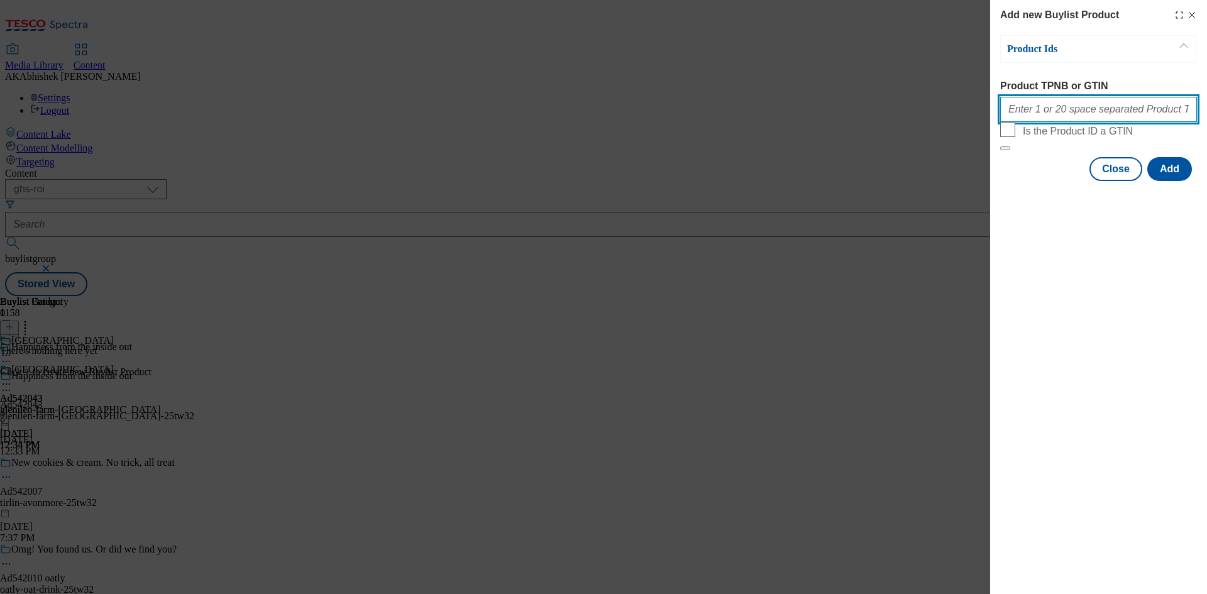
click at [1049, 118] on input "Product TPNB or GTIN" at bounding box center [1098, 109] width 197 height 25
paste input "071160364 088239874"
type input "071160364 088239874"
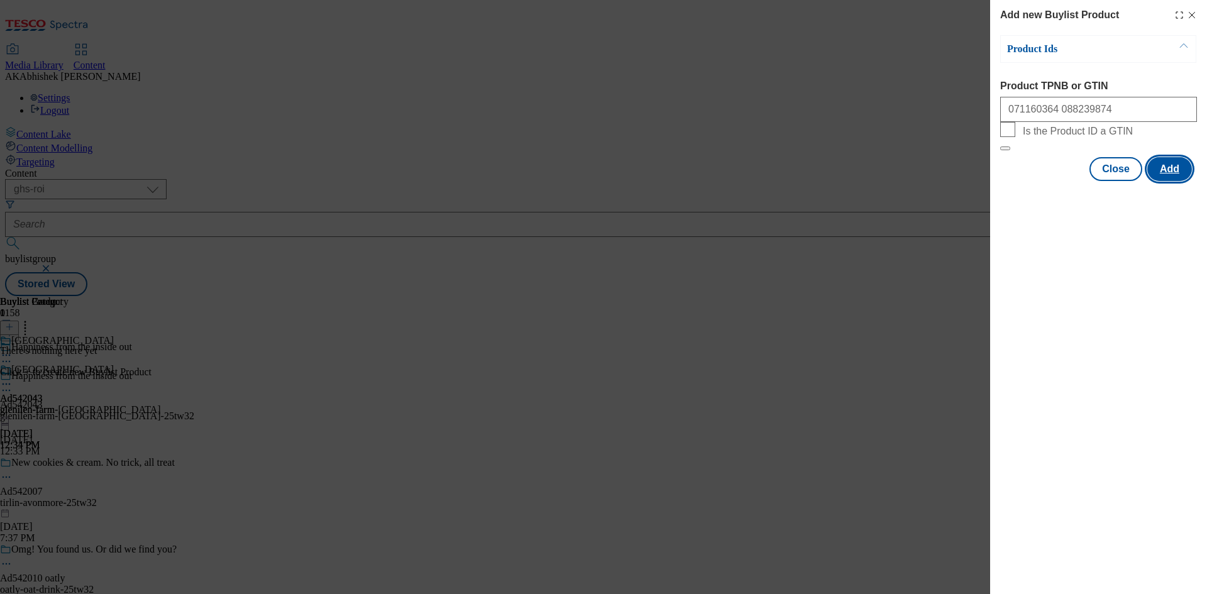
click at [1168, 181] on button "Add" at bounding box center [1170, 169] width 45 height 24
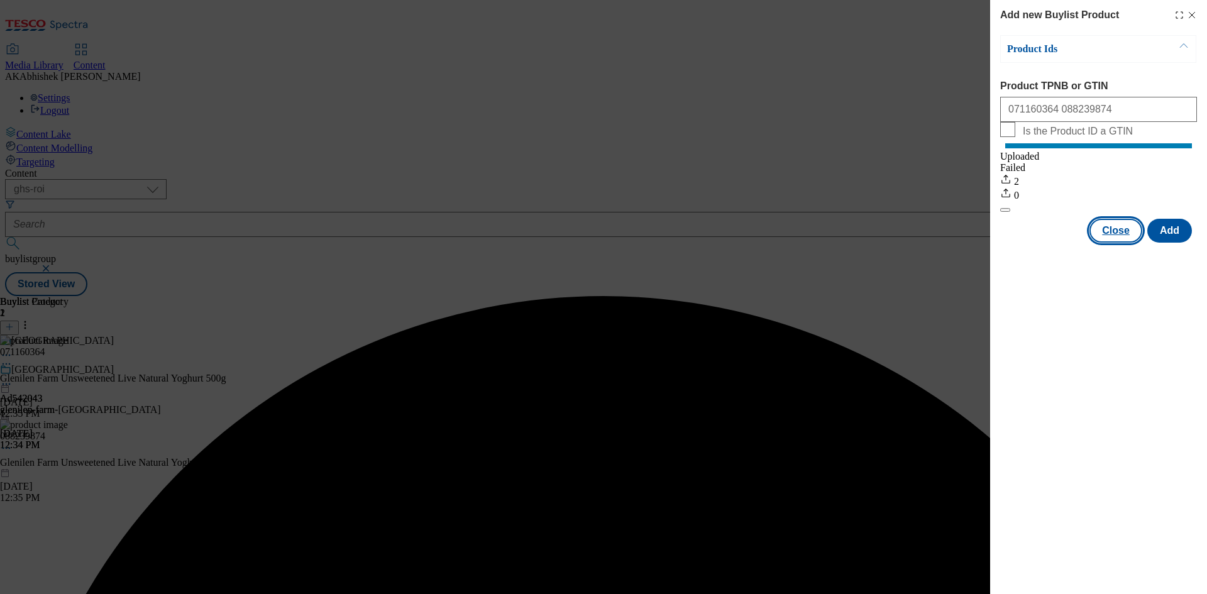
click at [1127, 243] on button "Close" at bounding box center [1116, 231] width 53 height 24
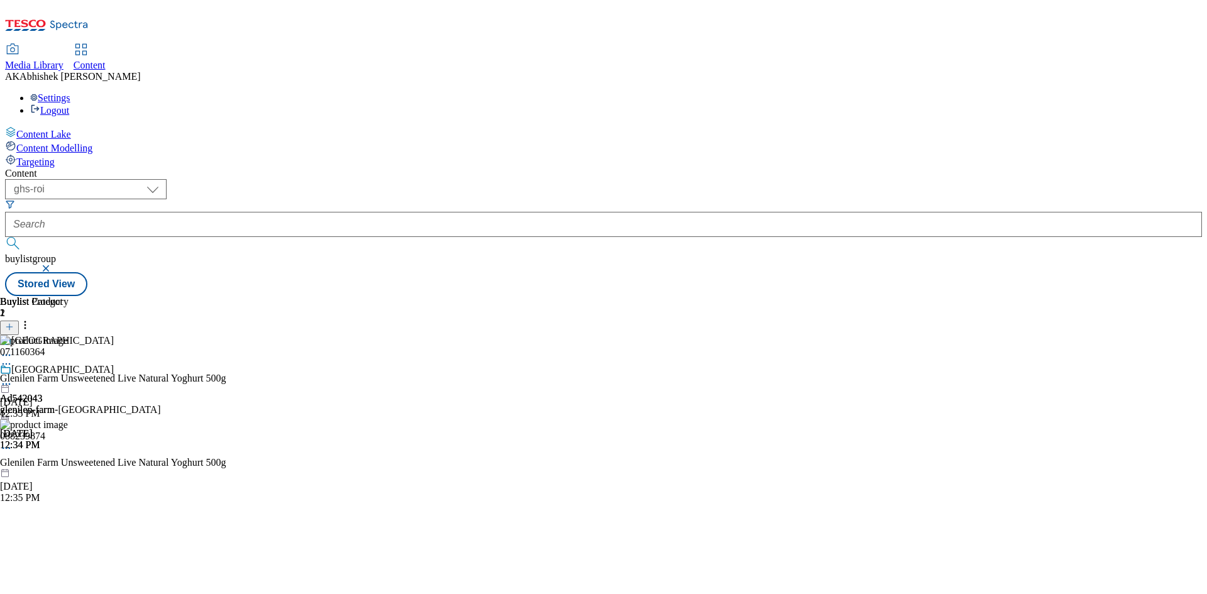
click at [161, 364] on div "Glenilen Farm Ad542043 glenilen-farm-yughurt Sep 11, 2025 12:34 PM" at bounding box center [80, 407] width 161 height 87
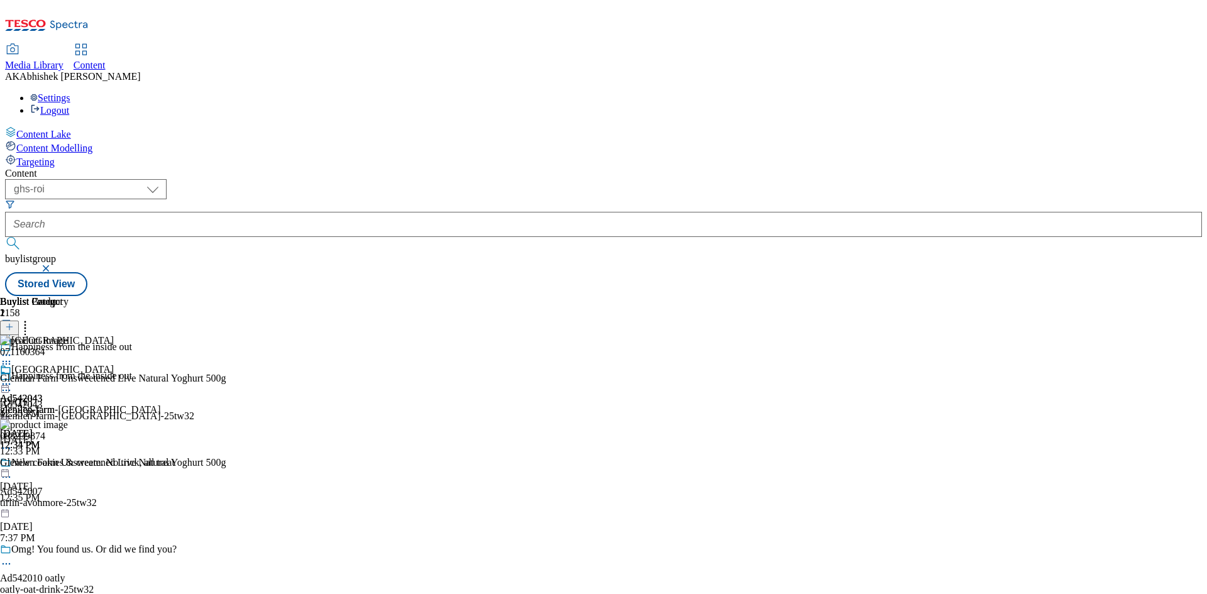
click at [55, 404] on div "glenilen-farm" at bounding box center [27, 409] width 55 height 11
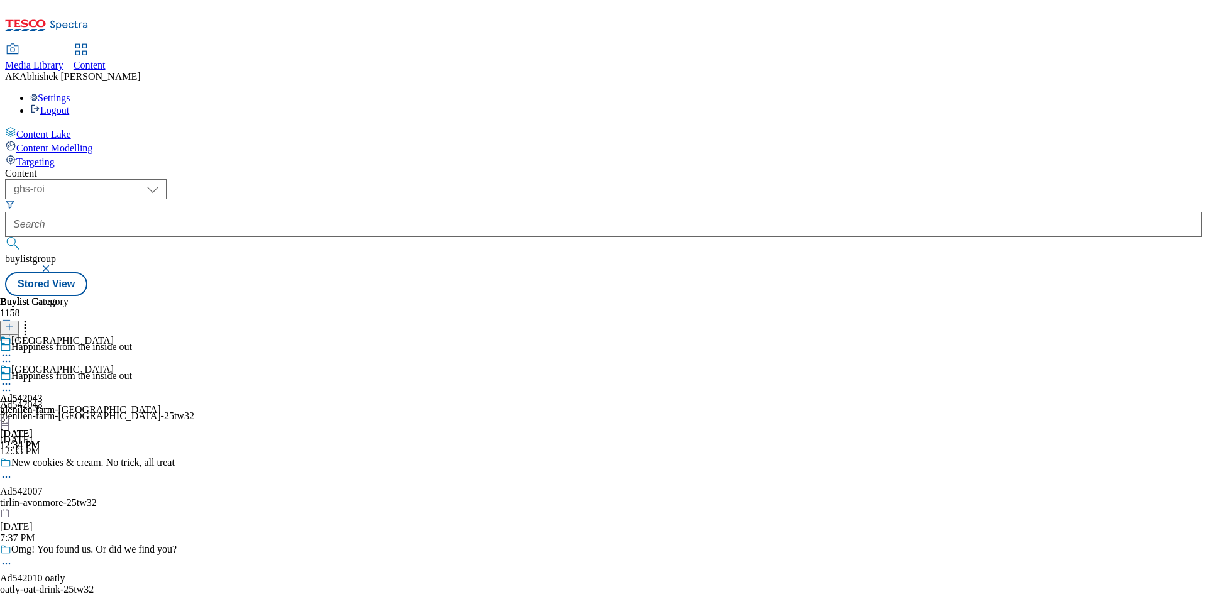
click at [13, 378] on icon at bounding box center [6, 384] width 13 height 13
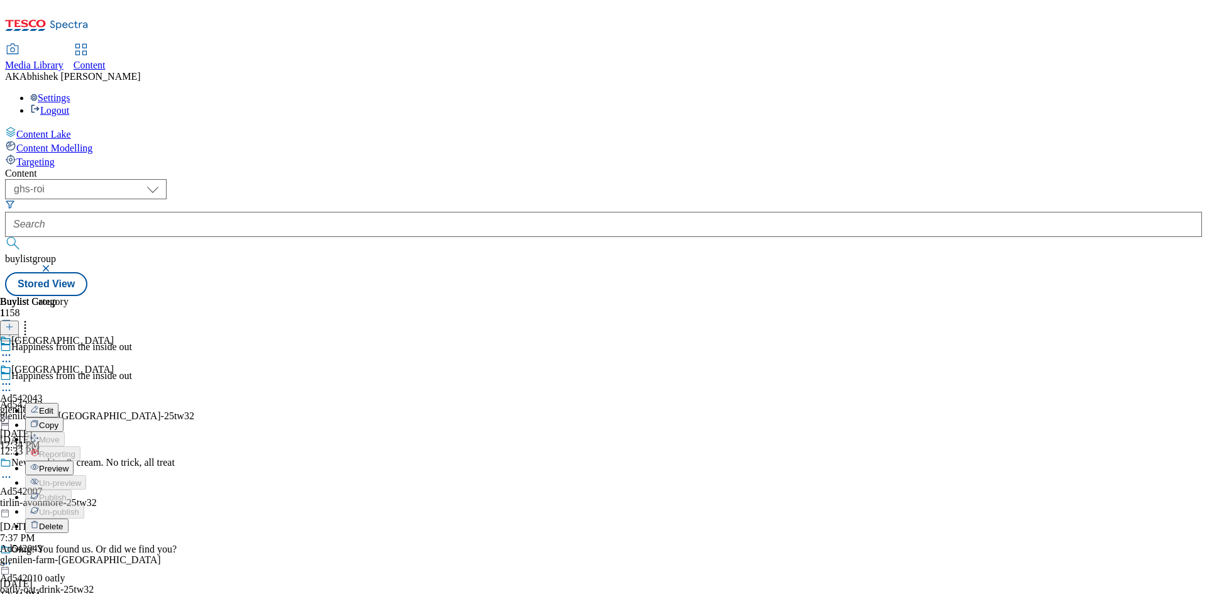
click at [69, 464] on span "Preview" at bounding box center [54, 468] width 30 height 9
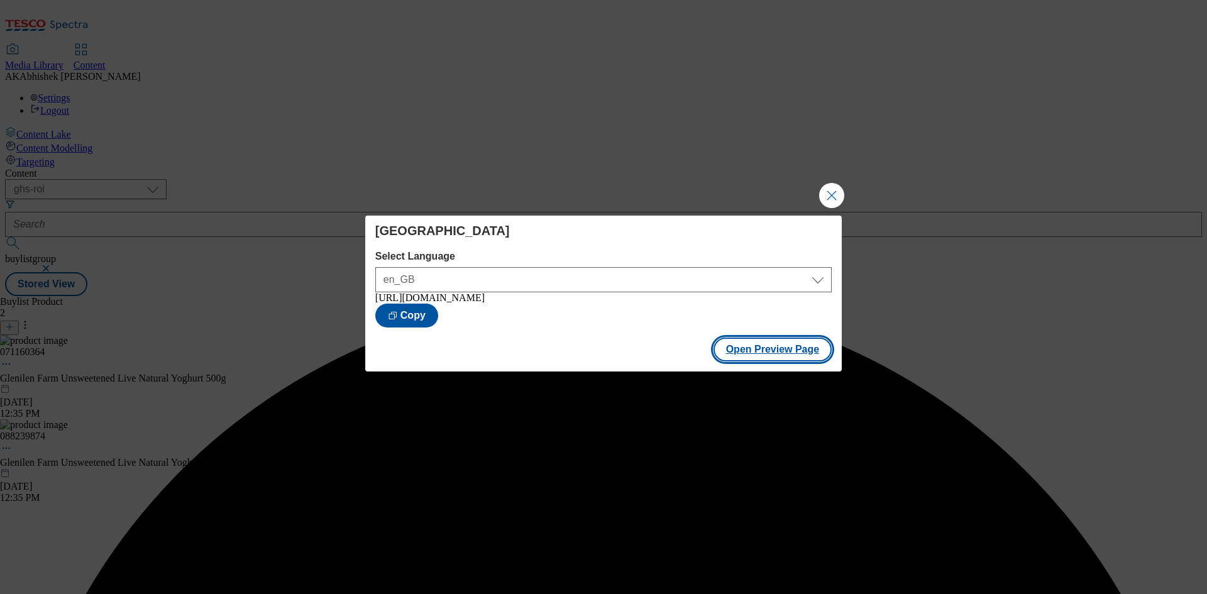
click at [750, 362] on button "Open Preview Page" at bounding box center [773, 350] width 119 height 24
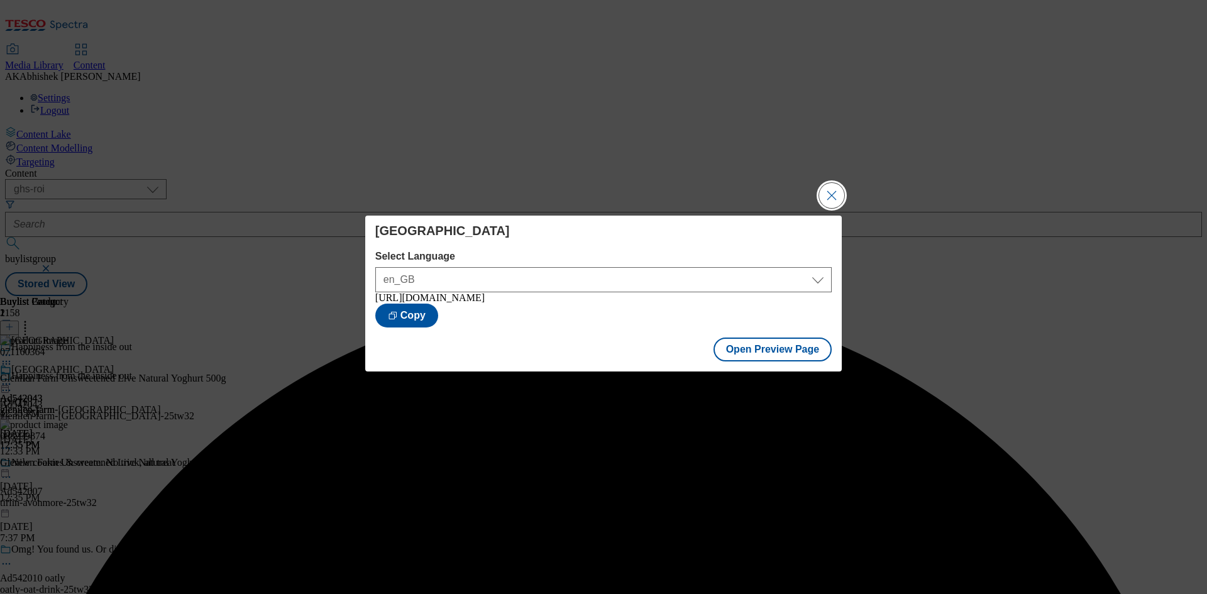
click at [832, 192] on button "Close Modal" at bounding box center [831, 195] width 25 height 25
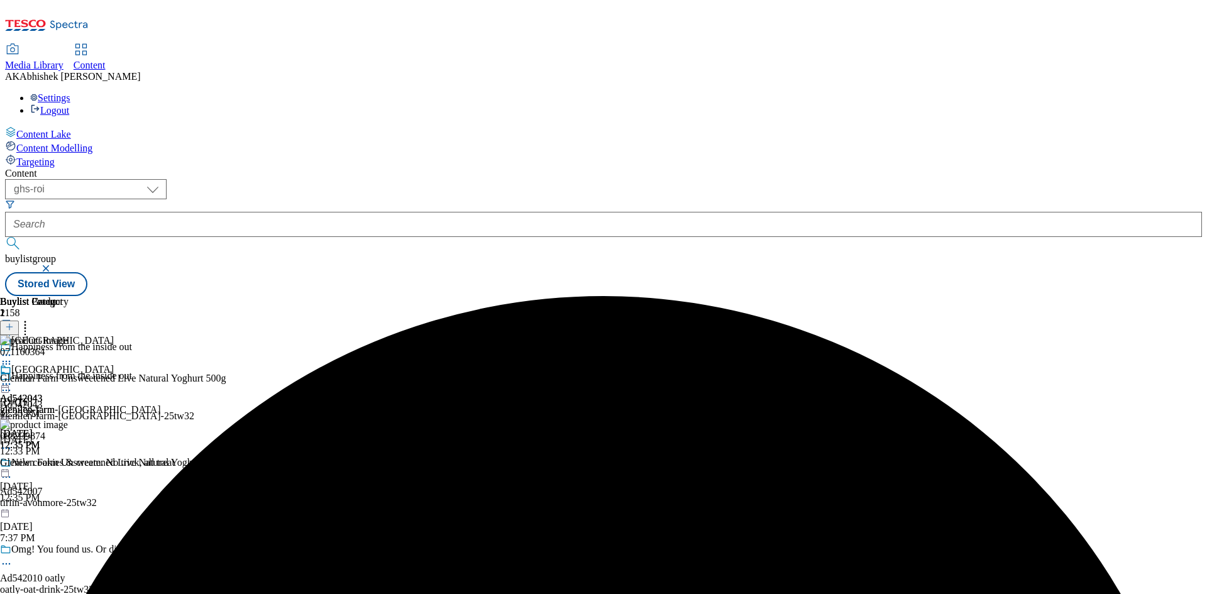
click at [13, 384] on icon at bounding box center [6, 390] width 13 height 13
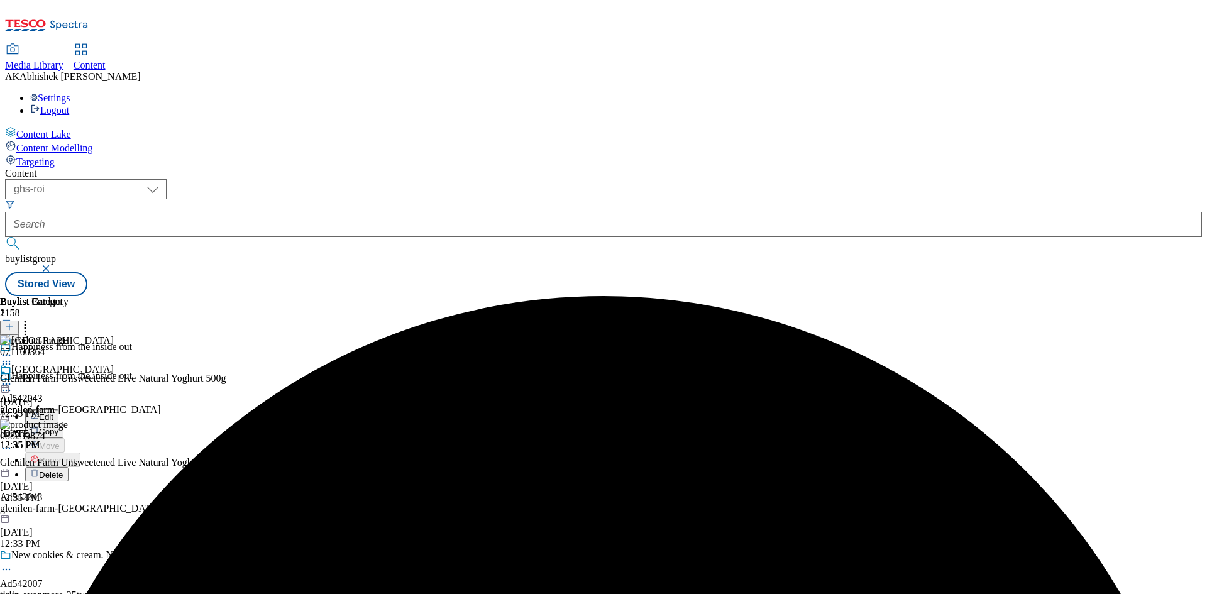
click at [53, 413] on span "Edit" at bounding box center [46, 417] width 14 height 9
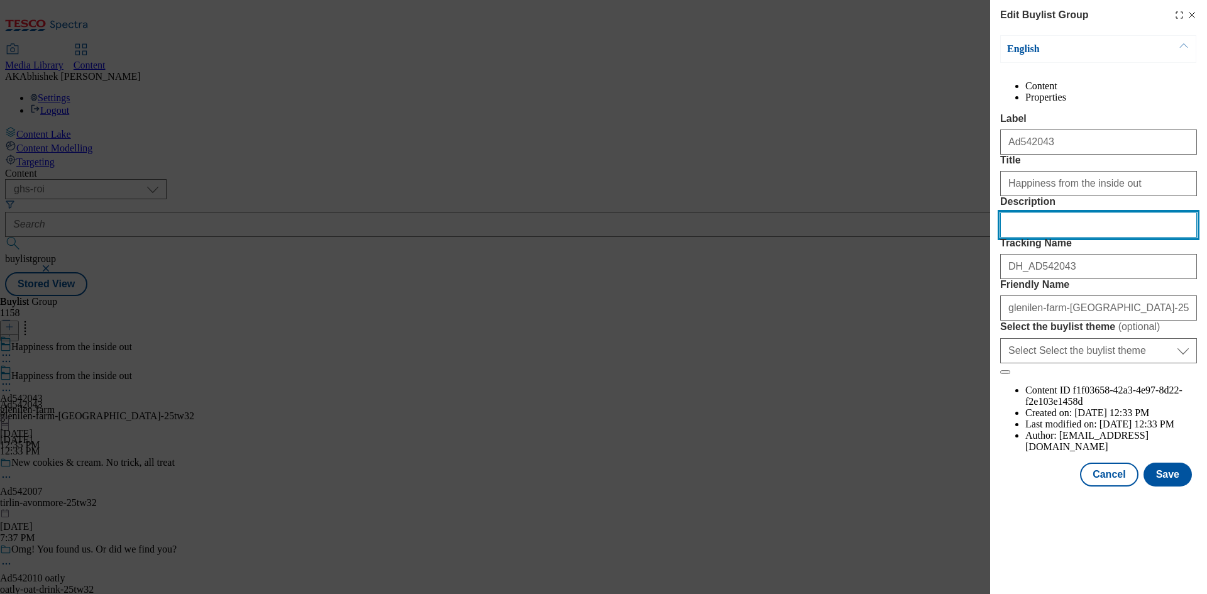
click at [1061, 238] on input "Description" at bounding box center [1098, 225] width 197 height 25
paste input "Glenilen Natural Yoghurt Pot 500G"
type input "Glenilen Natural Yoghurt Pot 500G"
click at [1172, 487] on div "English Content Properties Label Ad542043 Title Happiness from the inside out D…" at bounding box center [1098, 260] width 197 height 451
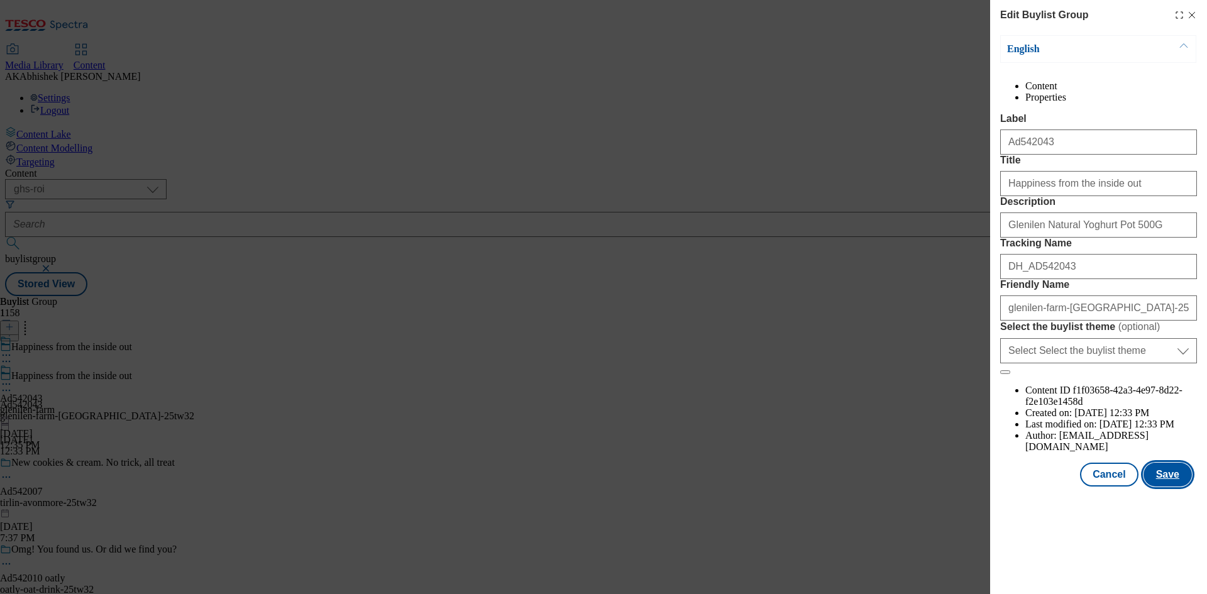
click at [1170, 487] on button "Save" at bounding box center [1168, 475] width 48 height 24
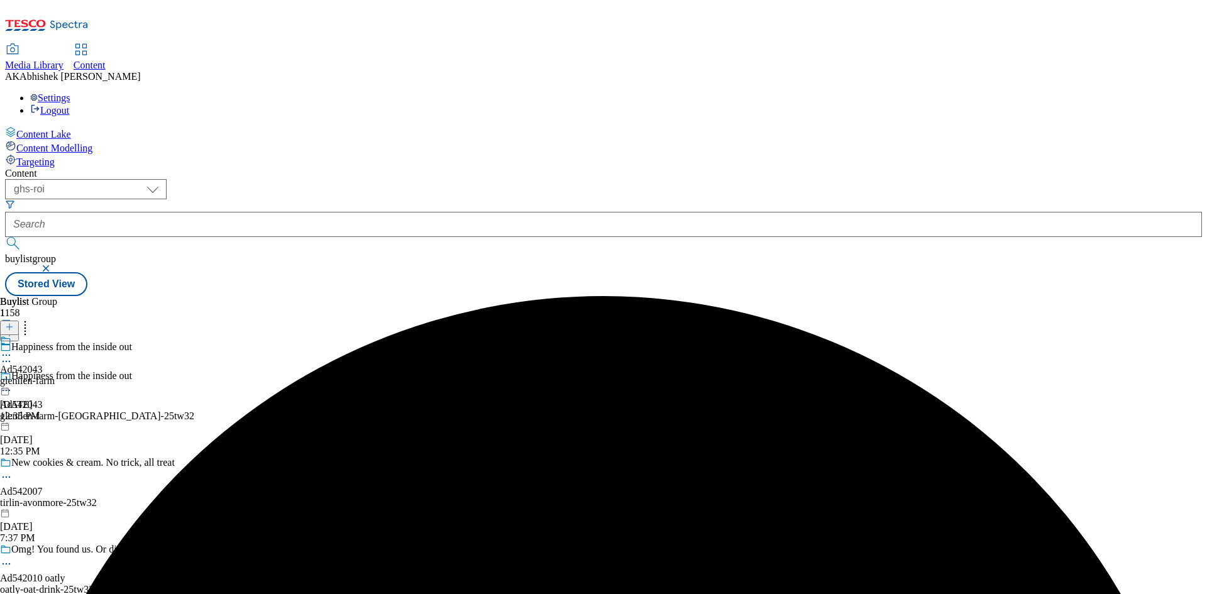
click at [13, 349] on icon at bounding box center [6, 355] width 13 height 13
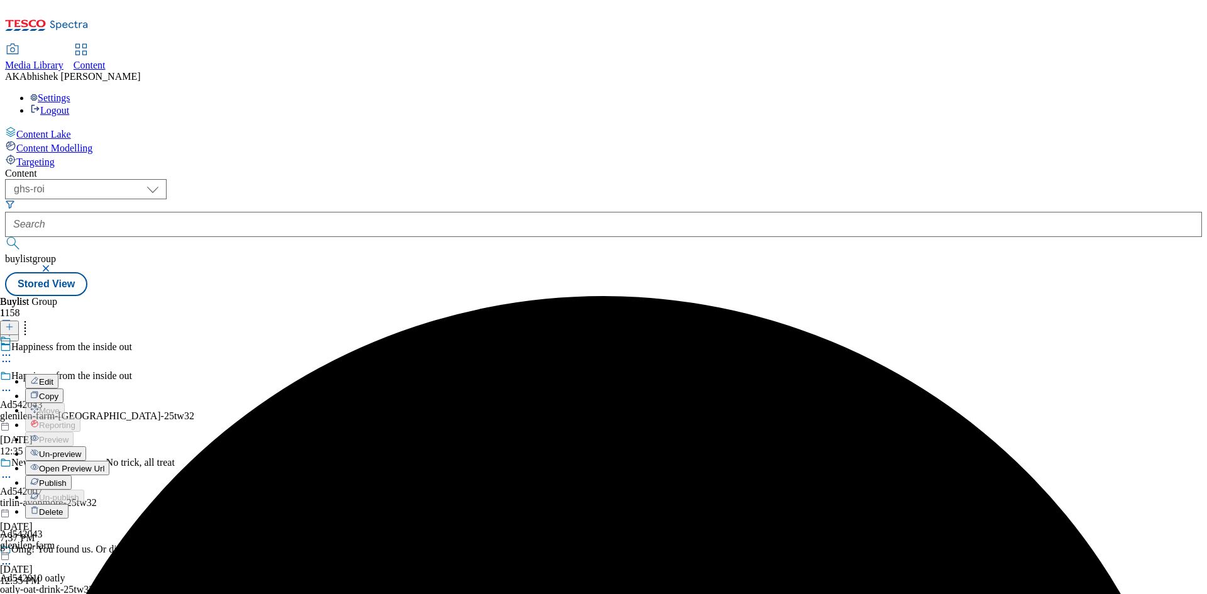
click at [58, 374] on button "Edit" at bounding box center [41, 381] width 33 height 14
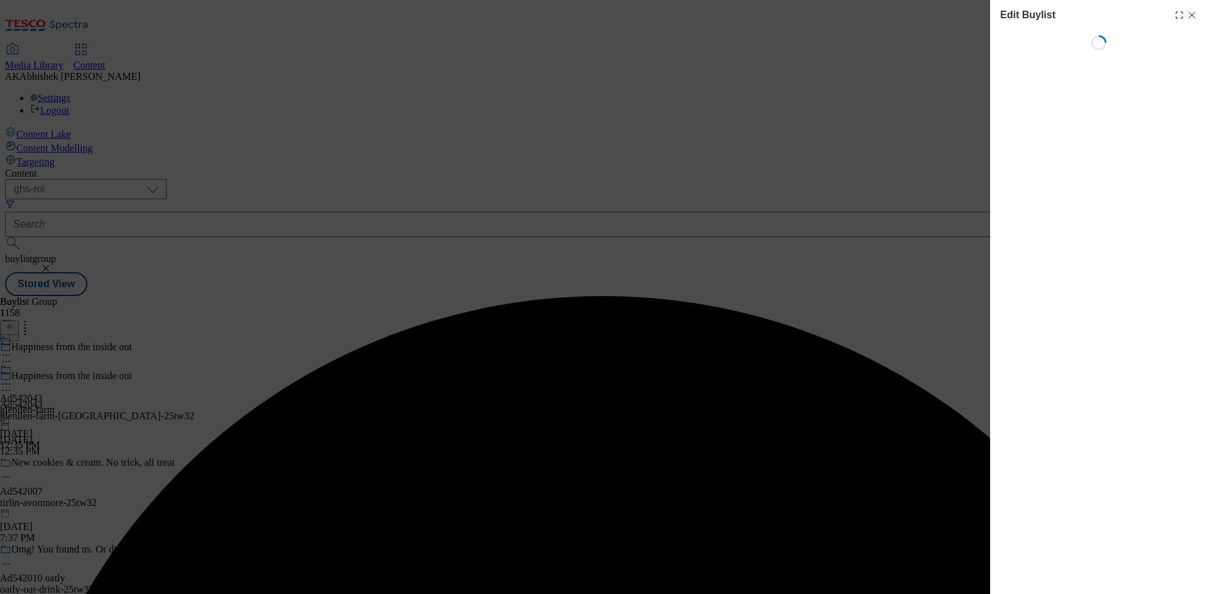
select select "tactical"
select select "supplier funded short term 1-3 weeks"
select select "dunnhumby"
select select "Banner"
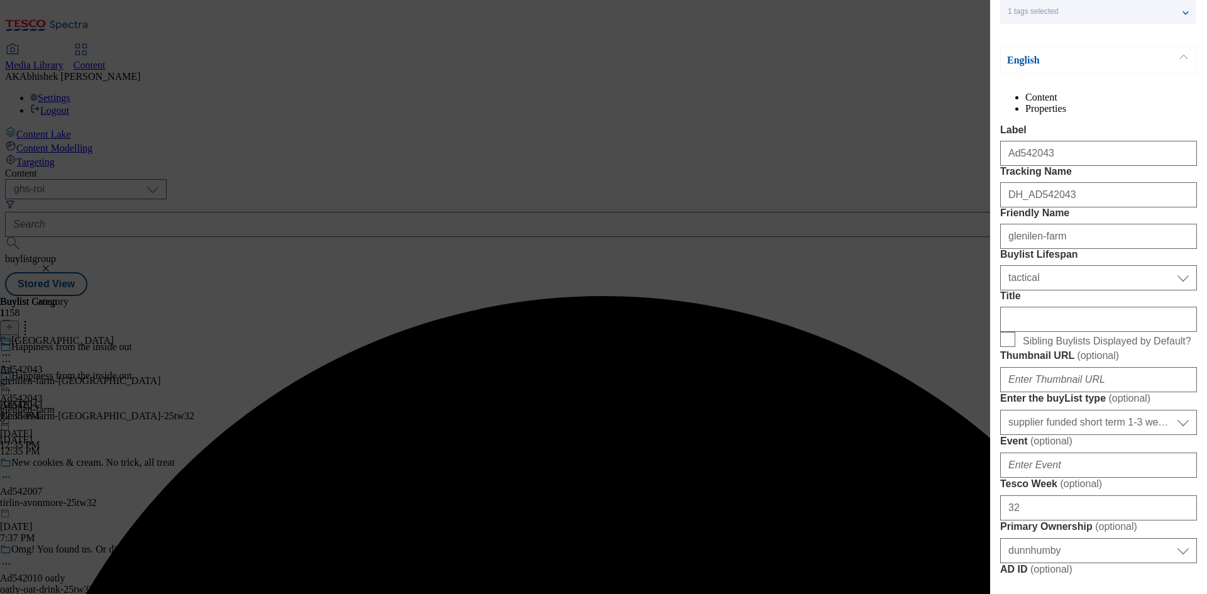
scroll to position [189, 0]
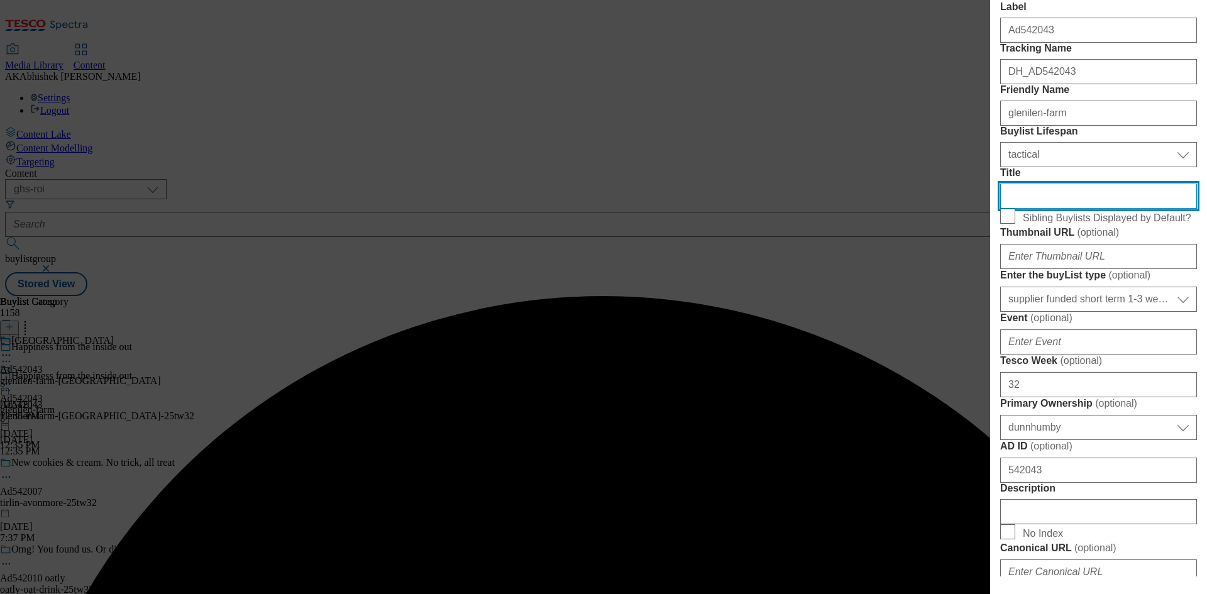
click at [1051, 209] on input "Title" at bounding box center [1098, 196] width 197 height 25
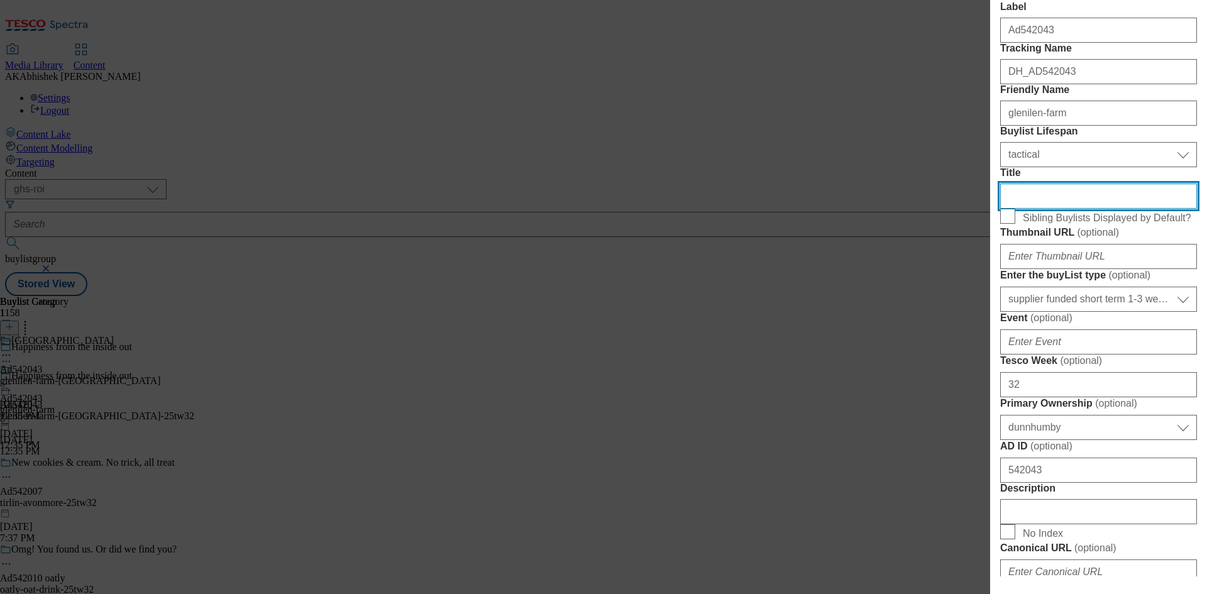
paste input "Glenilen Natural Yoghurt Pot 500G"
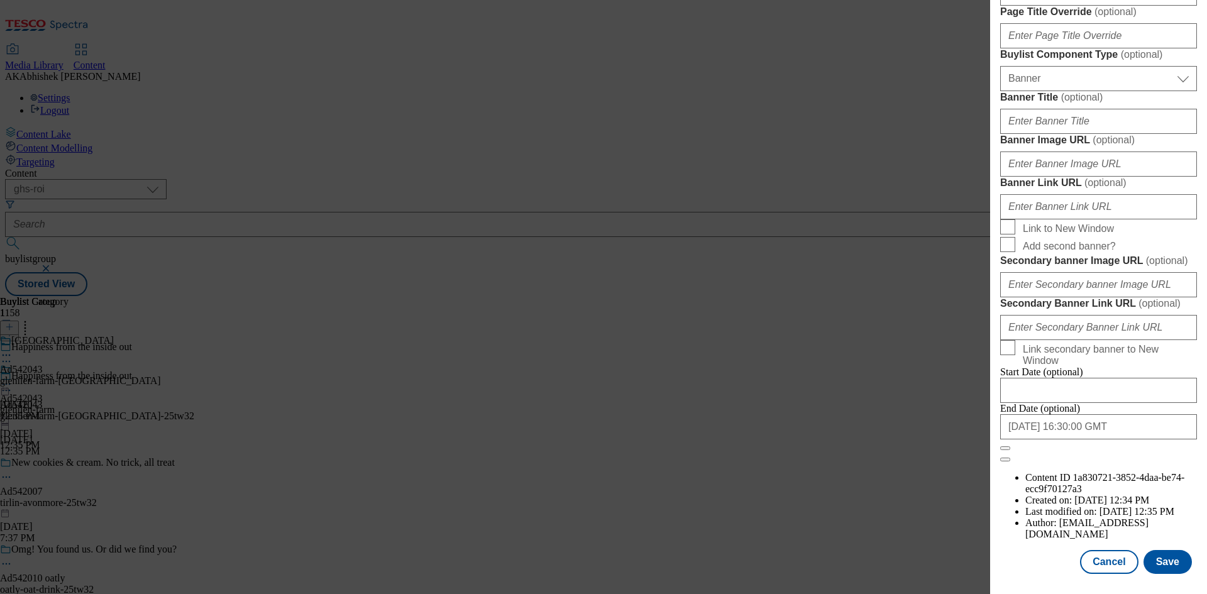
type input "Glenilen Natural Yoghurt Pot 500G"
click at [1157, 561] on button "Save" at bounding box center [1168, 562] width 48 height 24
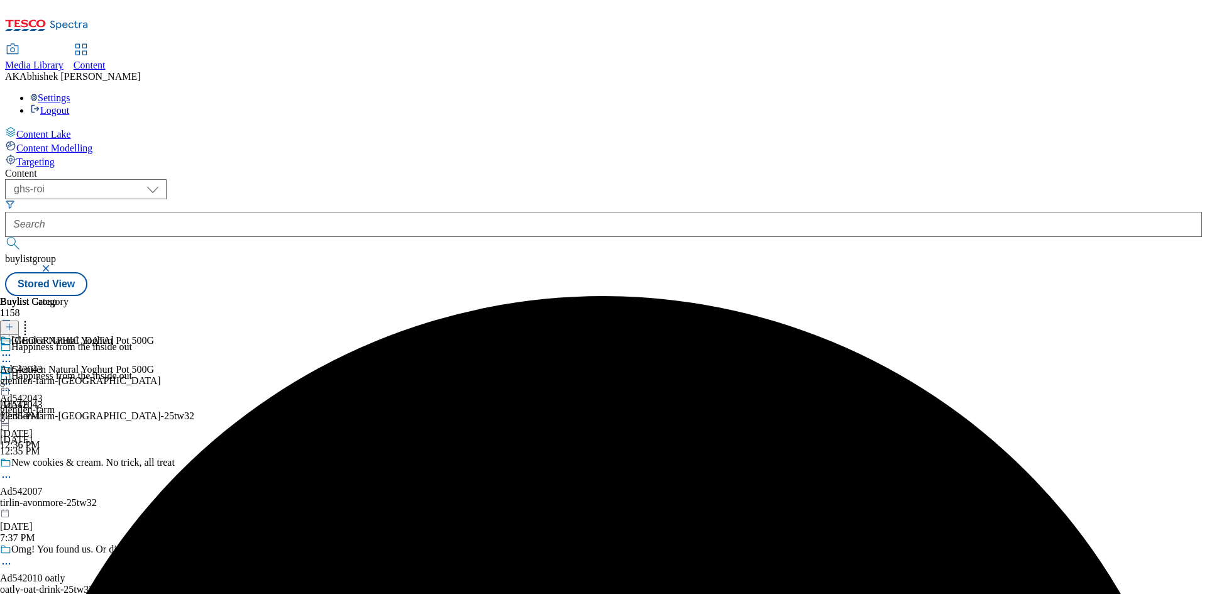
click at [13, 349] on icon at bounding box center [6, 355] width 13 height 13
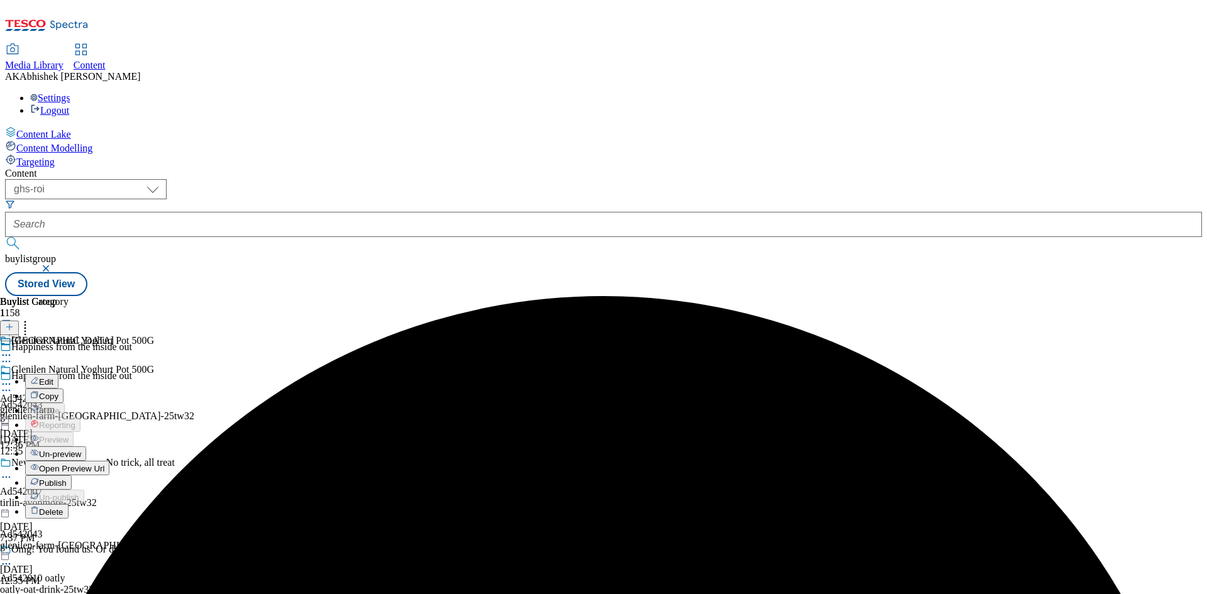
click at [53, 377] on span "Edit" at bounding box center [46, 381] width 14 height 9
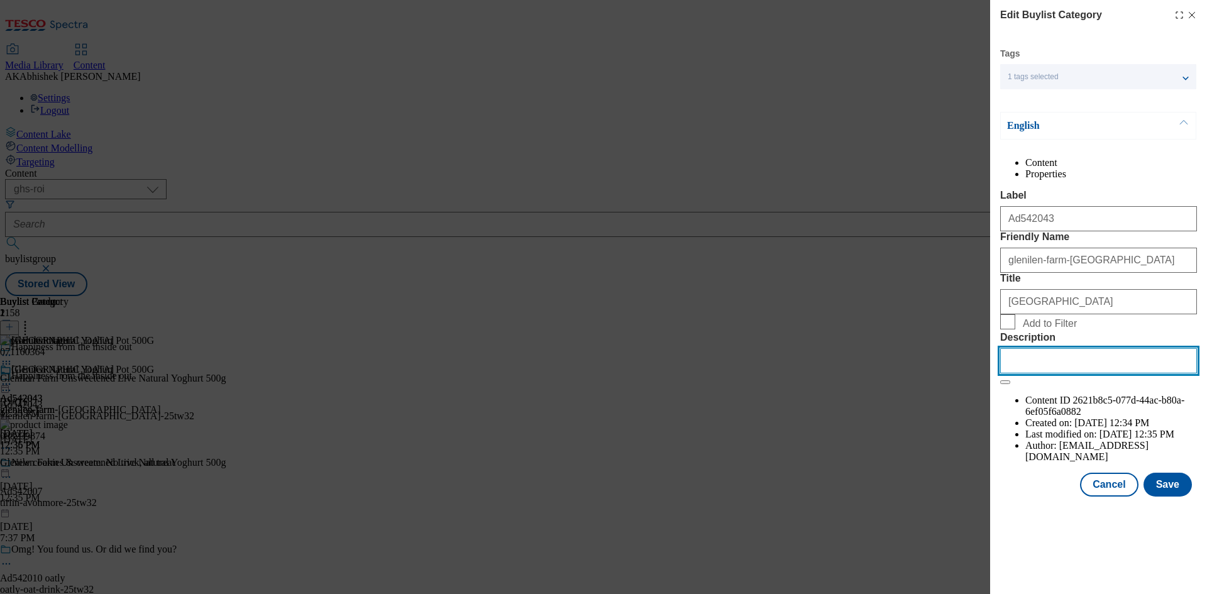
click at [1085, 374] on input "Description" at bounding box center [1098, 360] width 197 height 25
paste input "Glenilen Natural Yoghurt Pot 500G"
type input "Glenilen Natural Yoghurt Pot 500G"
click at [1178, 497] on button "Save" at bounding box center [1168, 485] width 48 height 24
